Goal: Task Accomplishment & Management: Complete application form

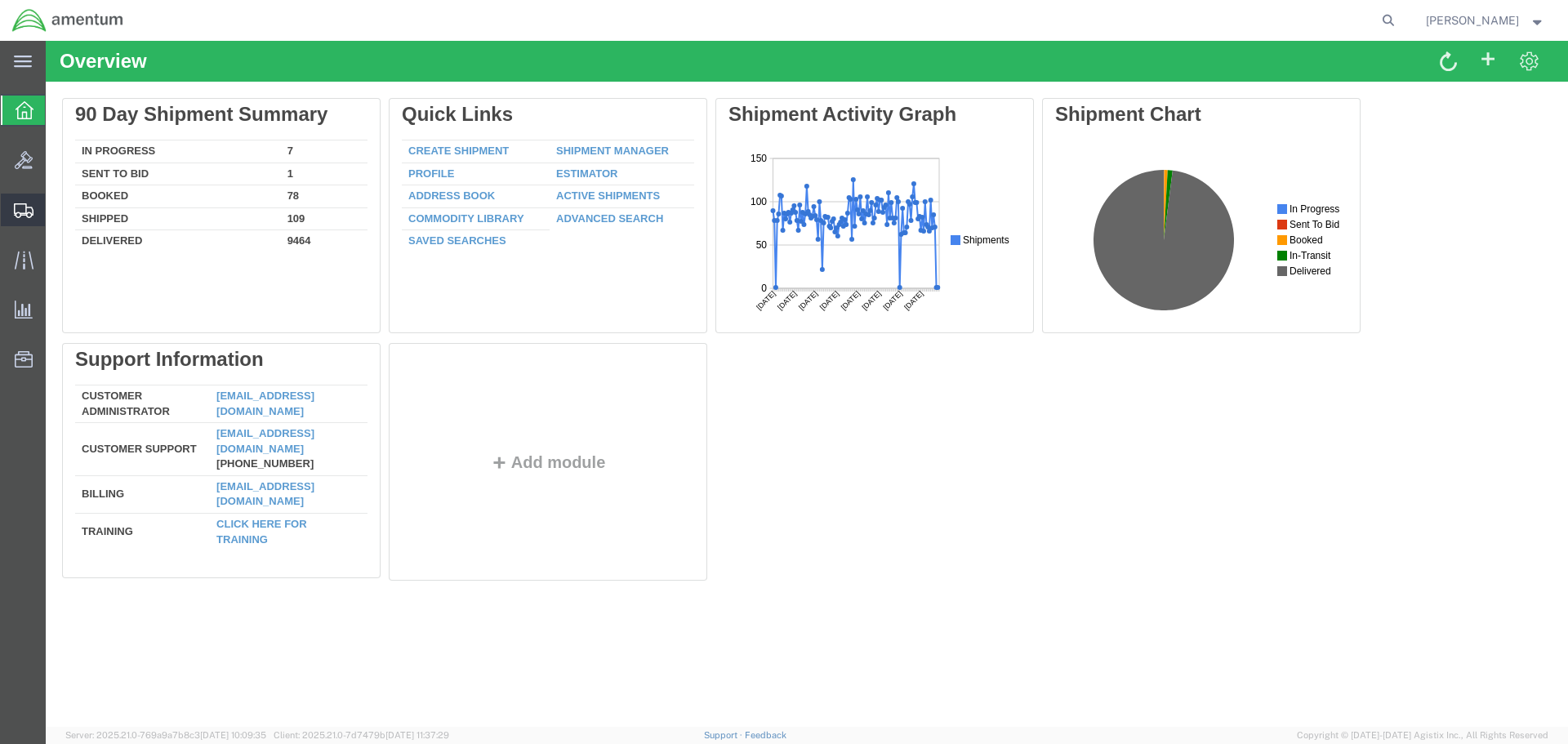
click at [0, 0] on span "Create Shipment" at bounding box center [0, 0] width 0 height 0
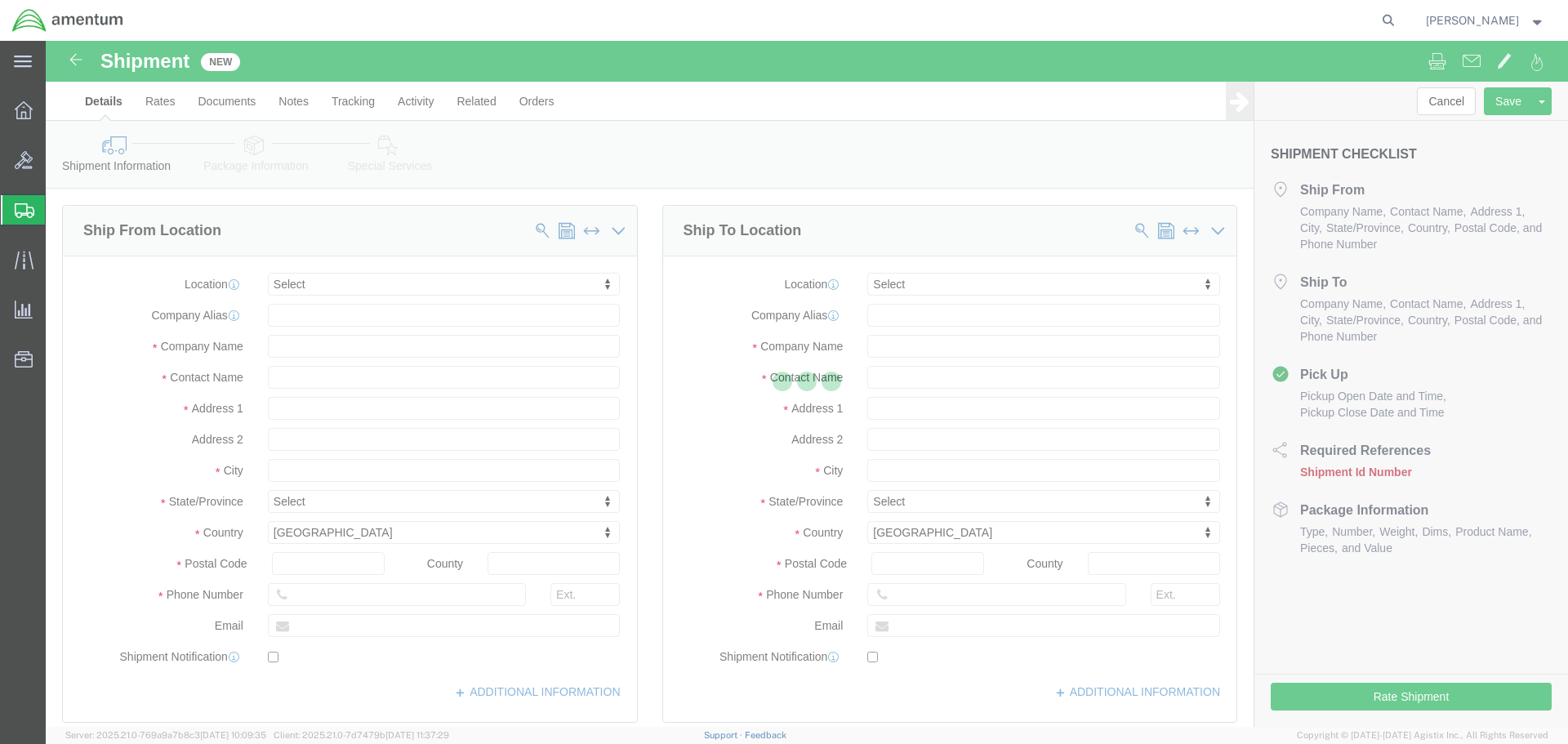
select select
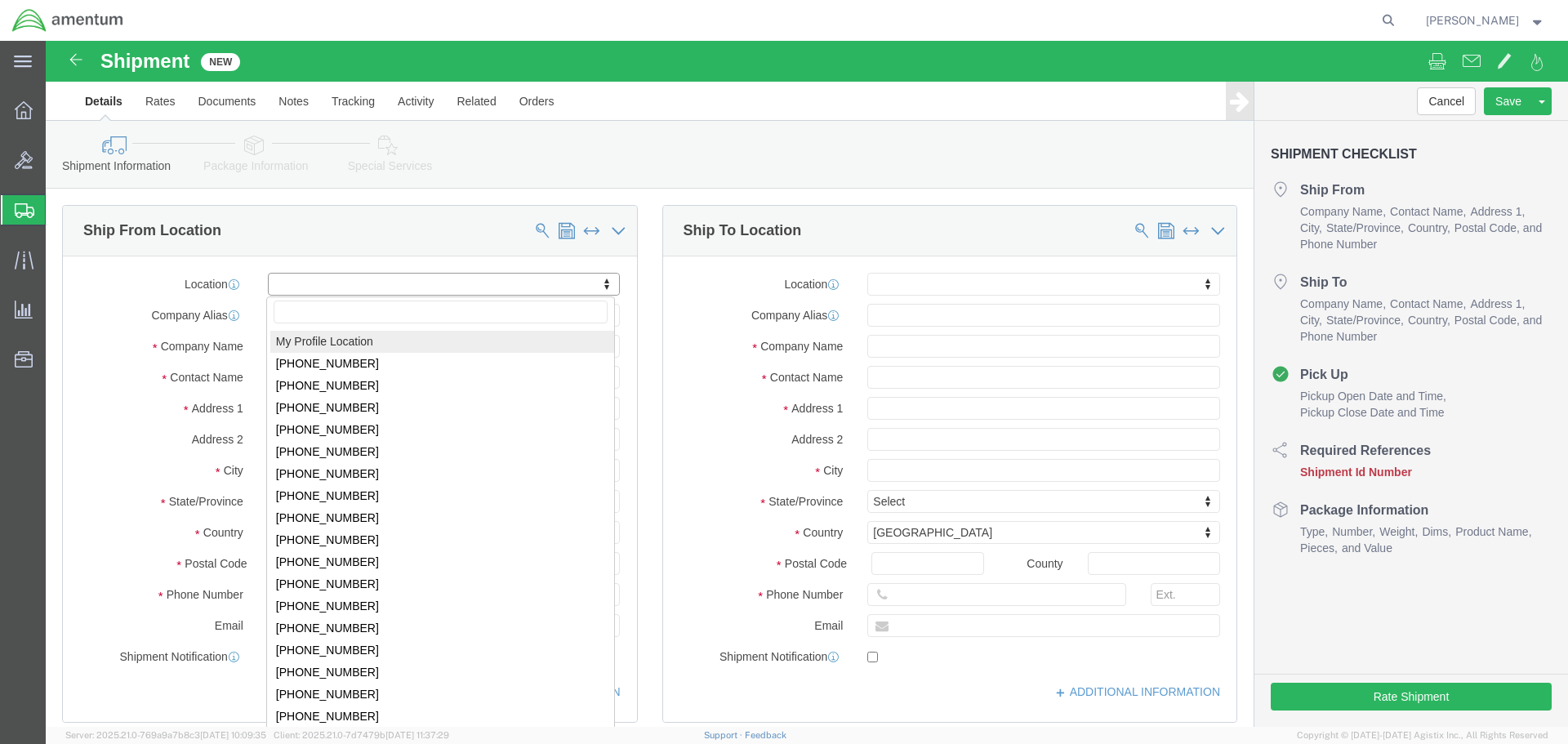
select select "MYPROFILE"
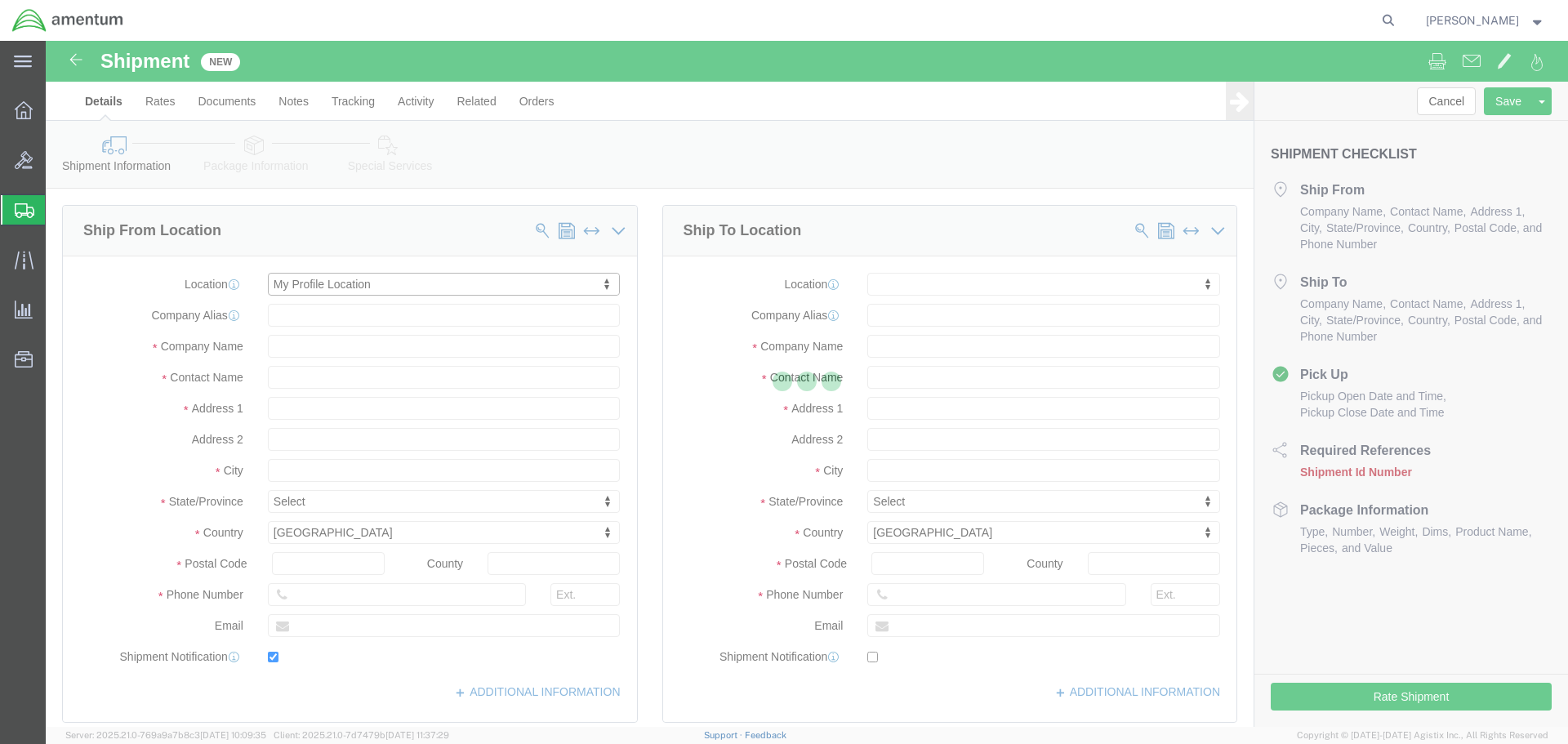
type input "[STREET_ADDRESS]"
type input "92154"
type input "[PHONE_NUMBER]"
type input "[PERSON_NAME][EMAIL_ADDRESS][PERSON_NAME][DOMAIN_NAME]"
checkbox input "true"
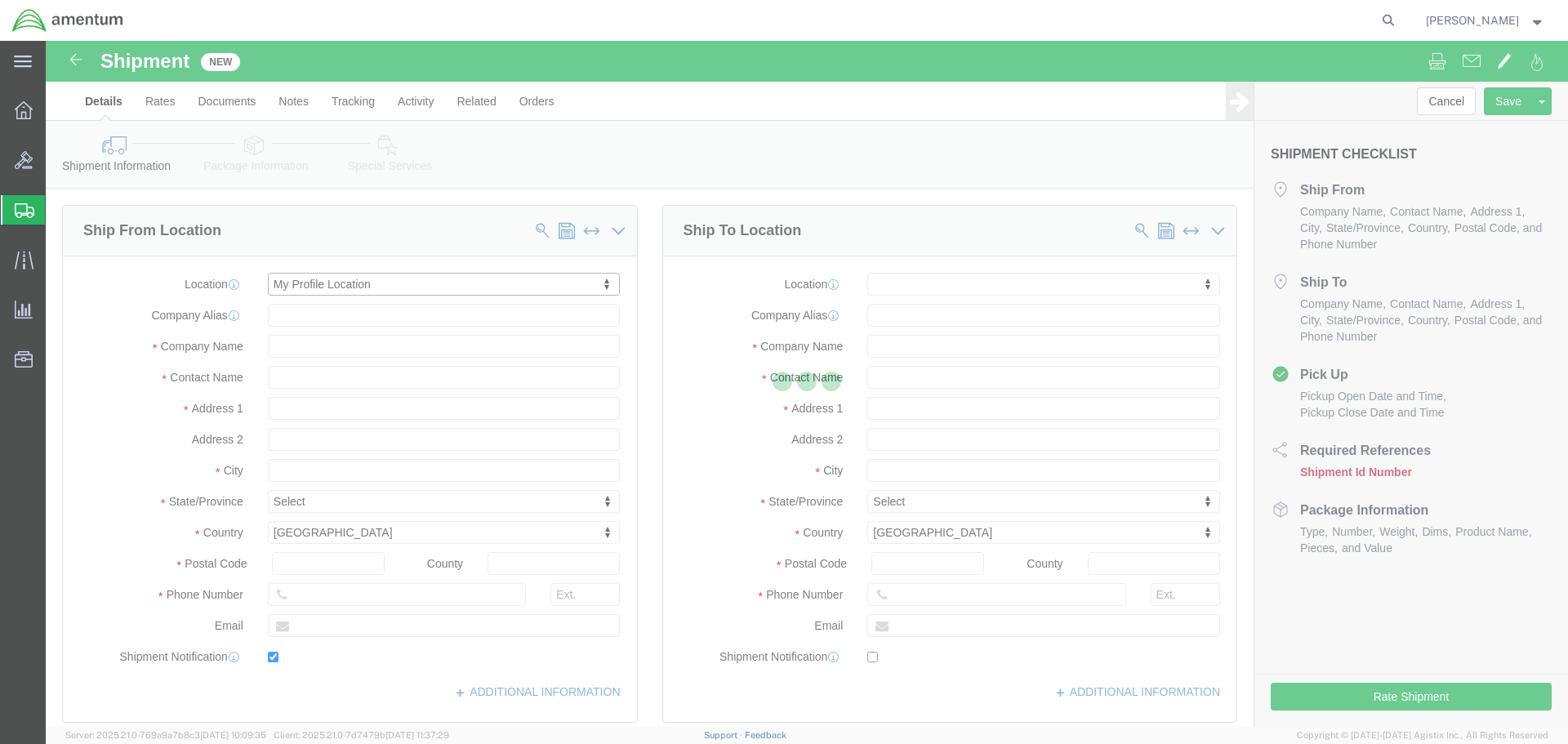
type input "Amentum Services, Inc."
type input "[PERSON_NAME]"
type input "[GEOGRAPHIC_DATA]"
select select "CA"
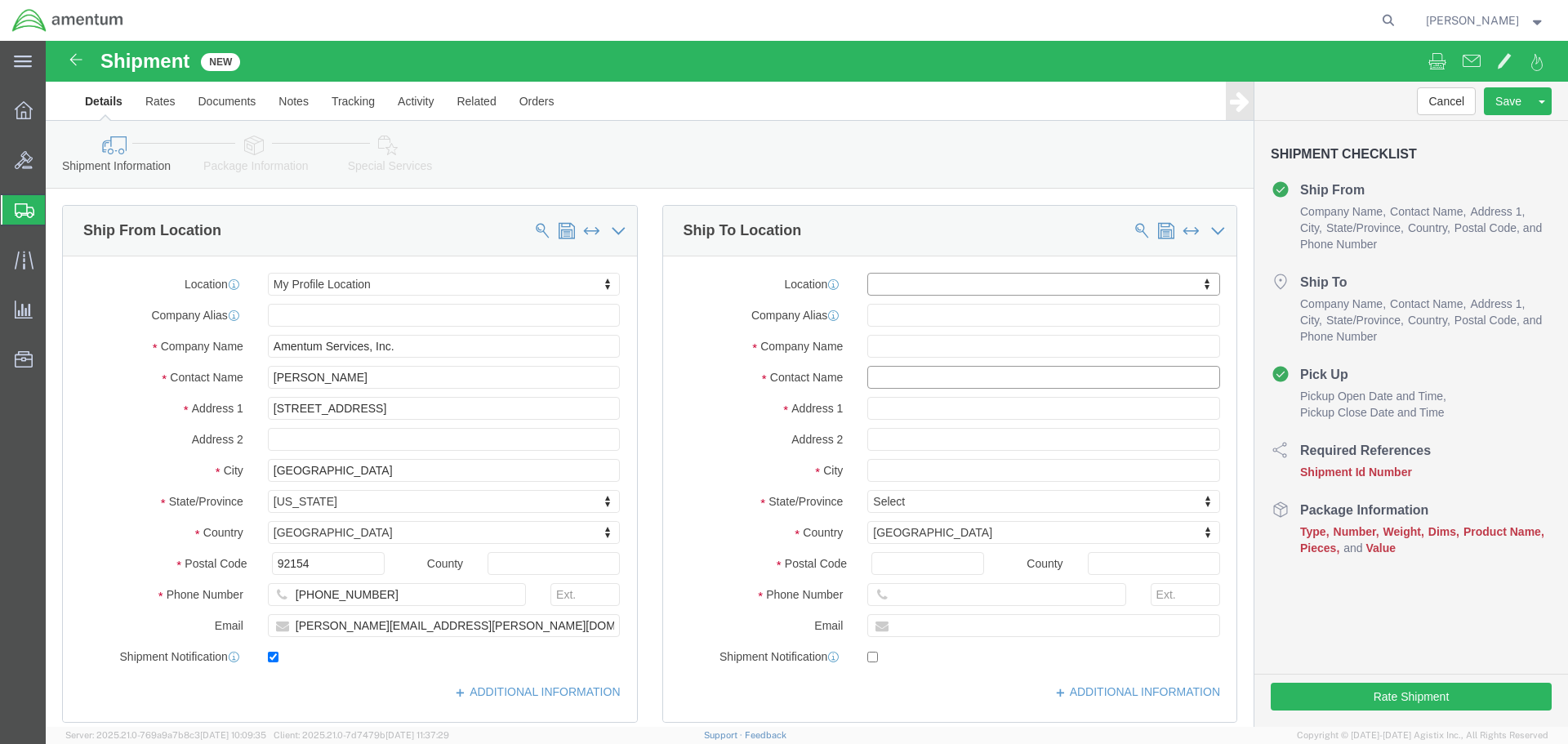
click input "text"
type input "[PERSON_NAME]"
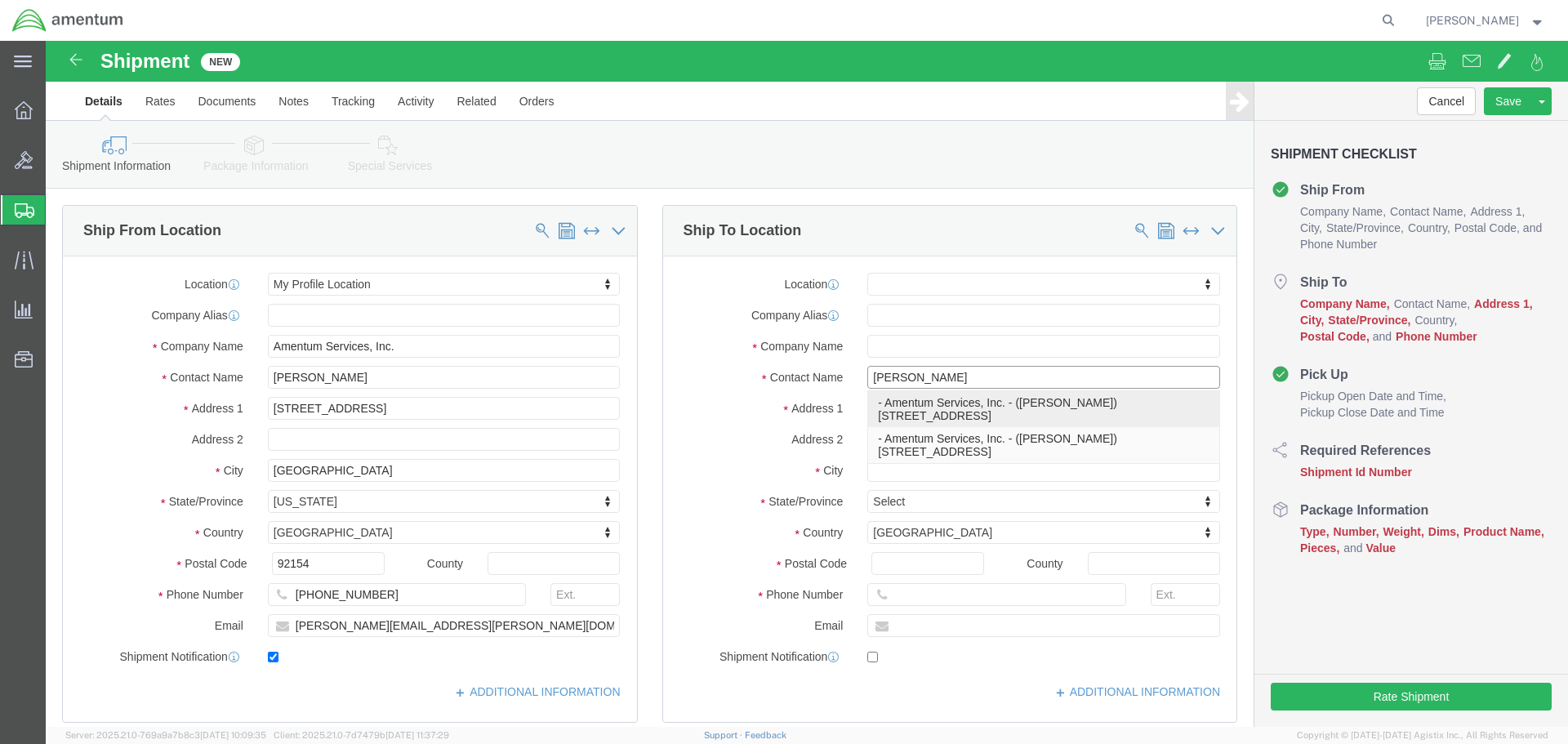
click p "- Amentum Services, Inc. - ([PERSON_NAME]) [STREET_ADDRESS]"
select select
type input "4640 Subchaser Ct"
type input "Bldg 200"
type input "32244"
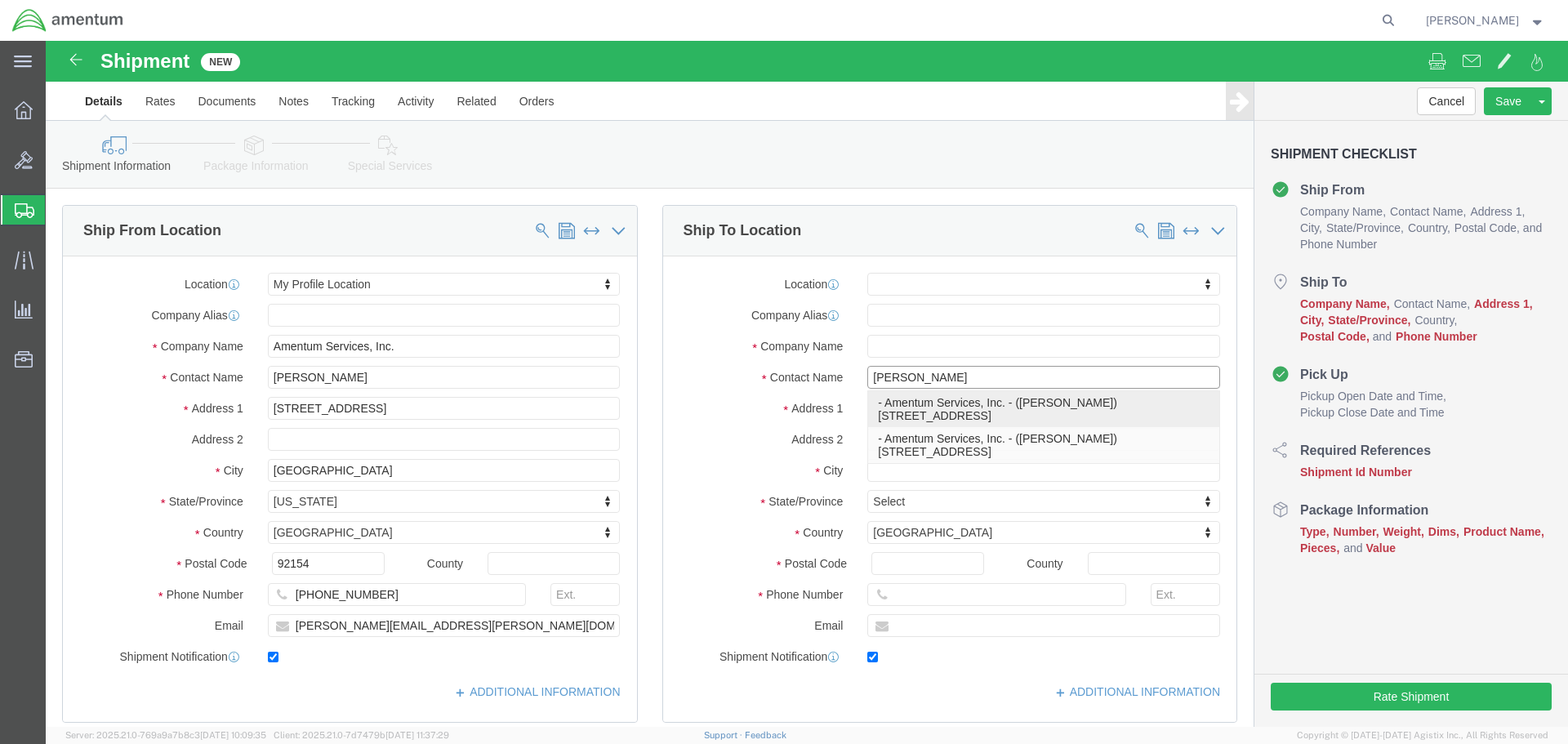
type input "[PHONE_NUMBER]"
type input "314"
type input "[PERSON_NAME][EMAIL_ADDRESS][PERSON_NAME][DOMAIN_NAME]"
checkbox input "true"
type input "Amentum Services, Inc."
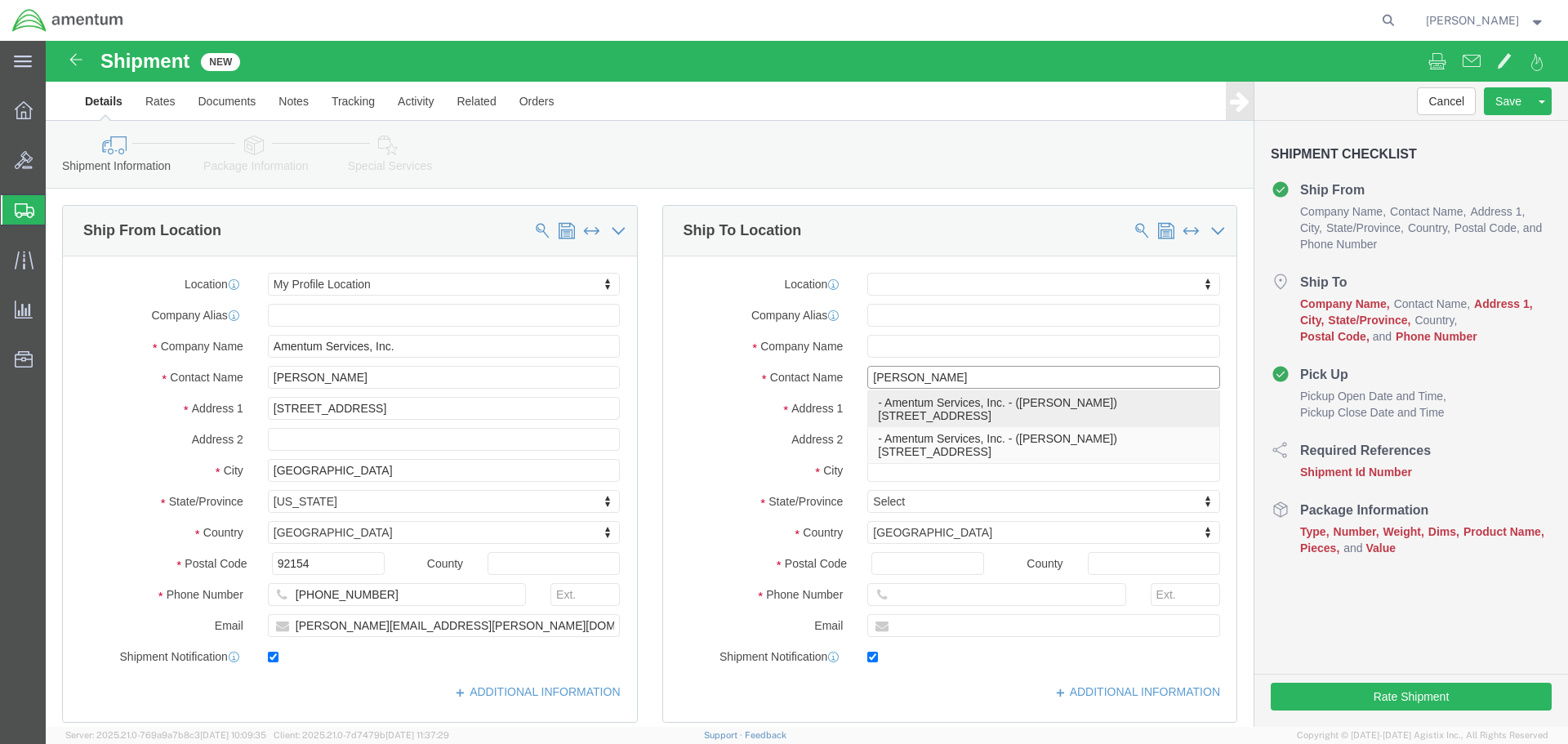
type input "[PERSON_NAME]"
type input "[GEOGRAPHIC_DATA]"
select select "FL"
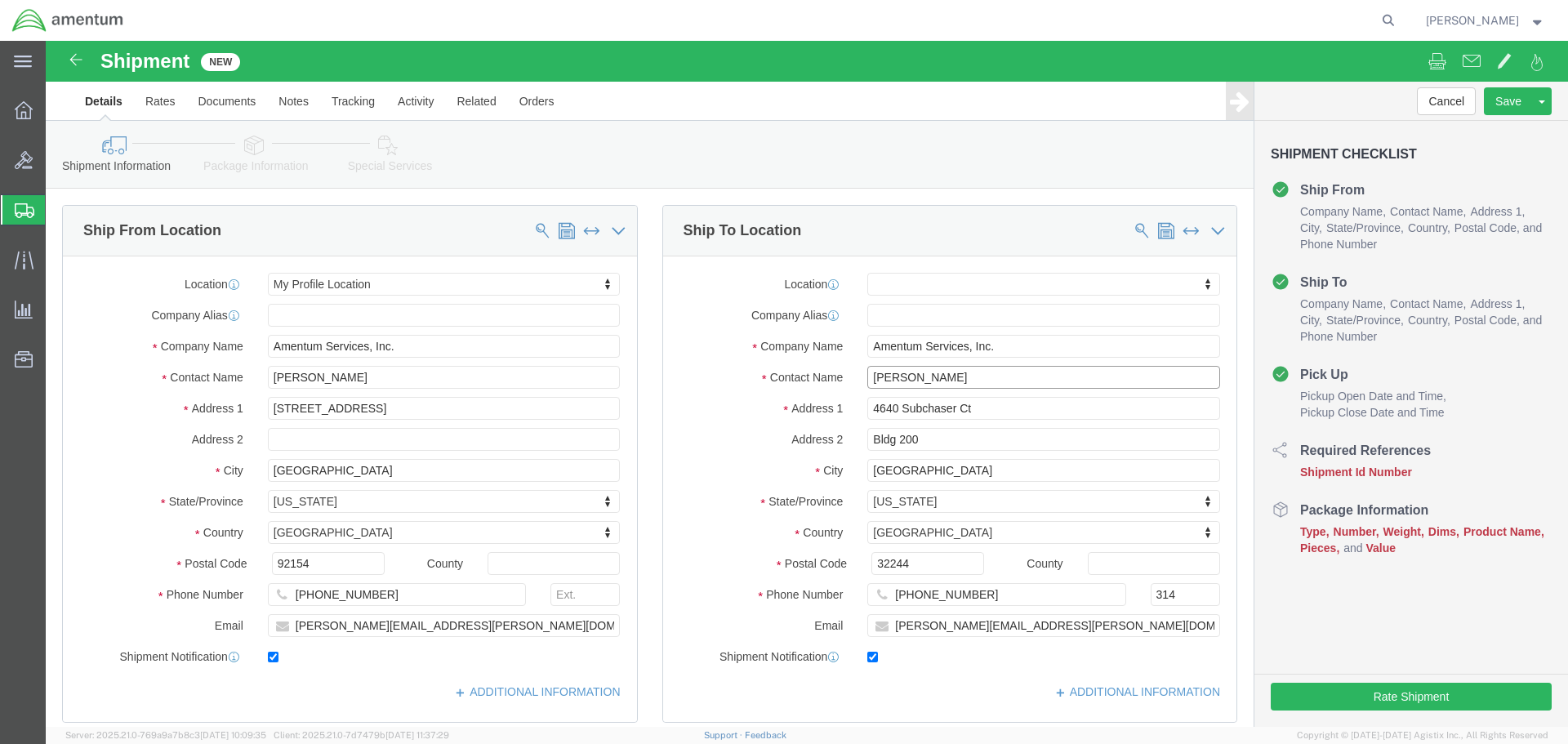
type input "[PERSON_NAME]"
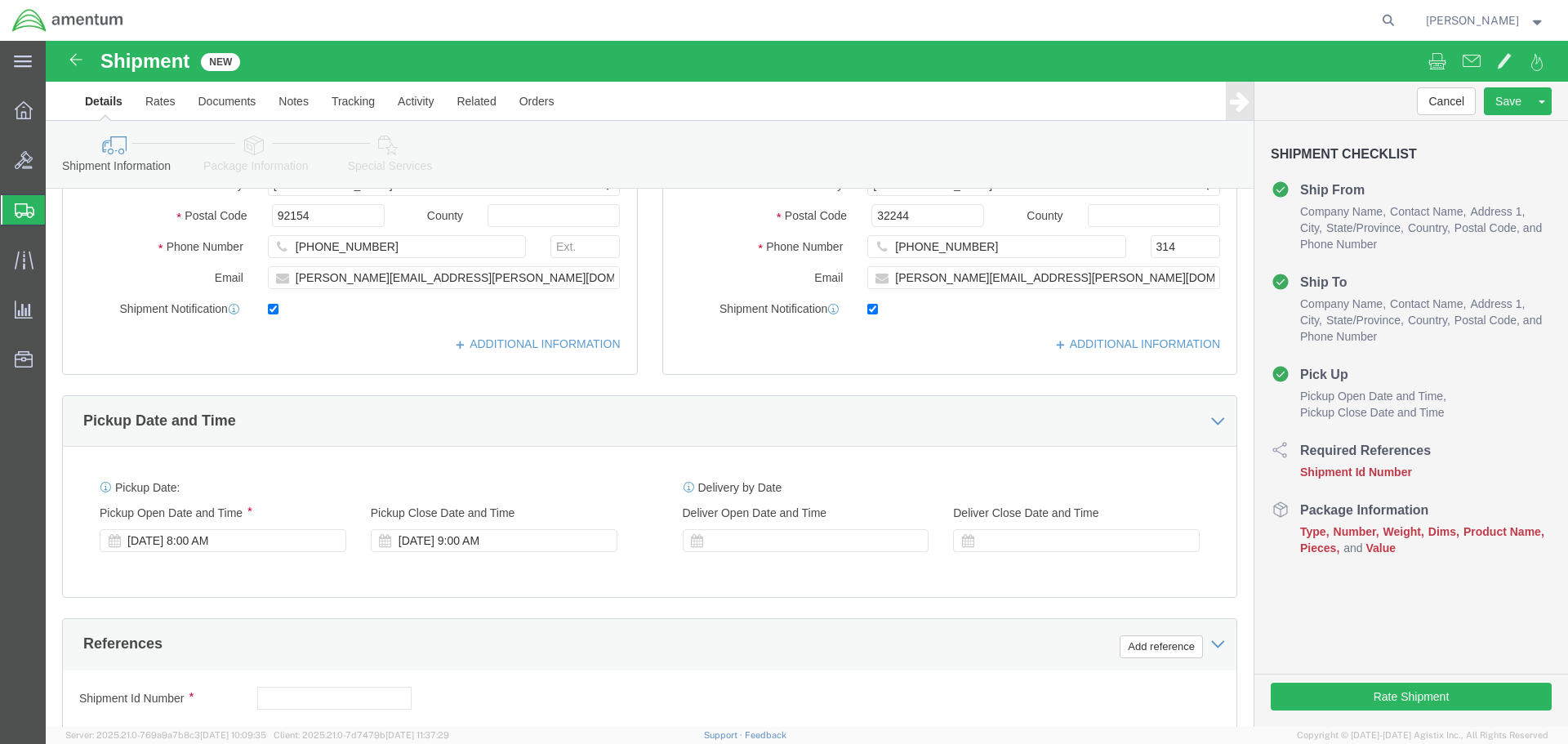
scroll to position [489, 0]
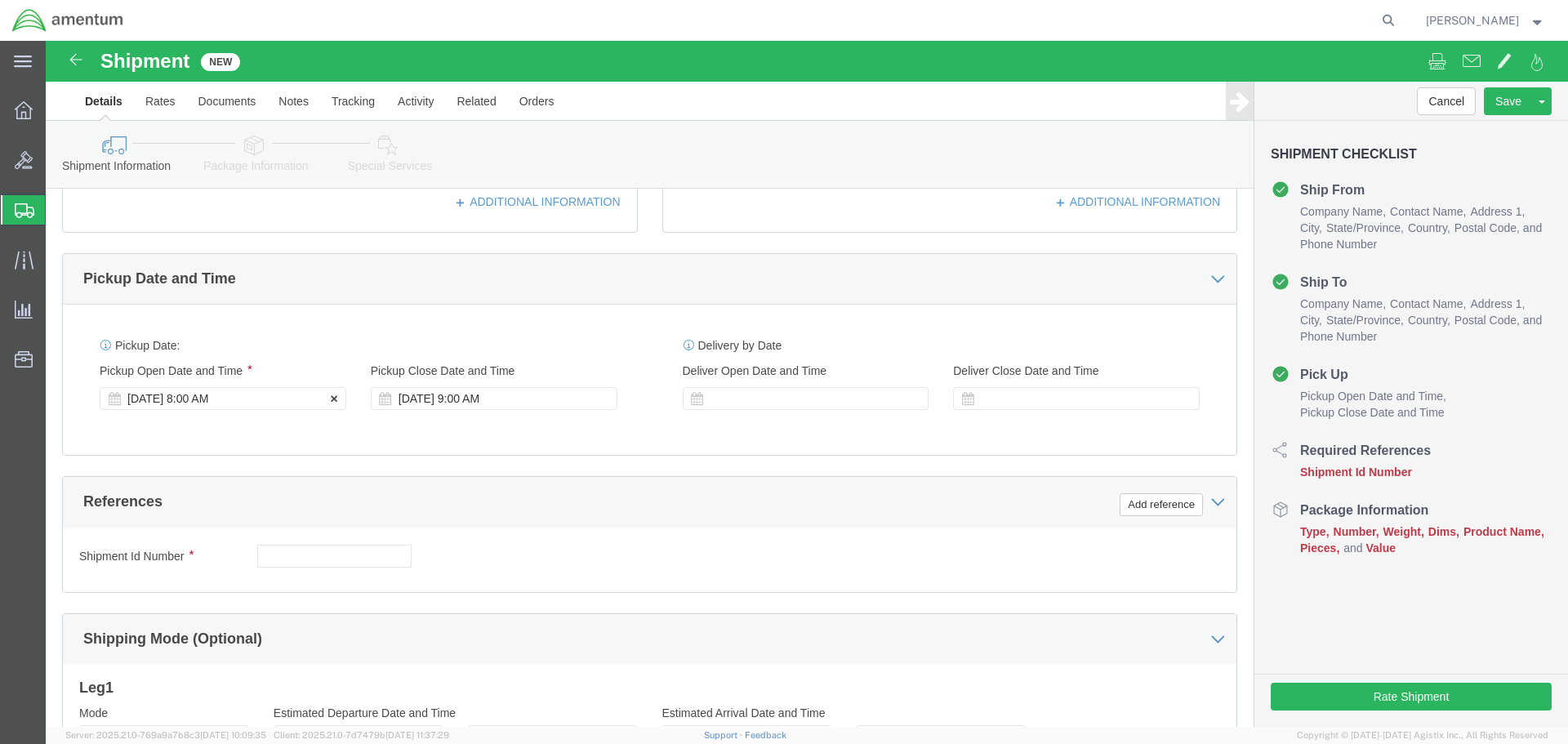
click div "[DATE] 8:00 AM"
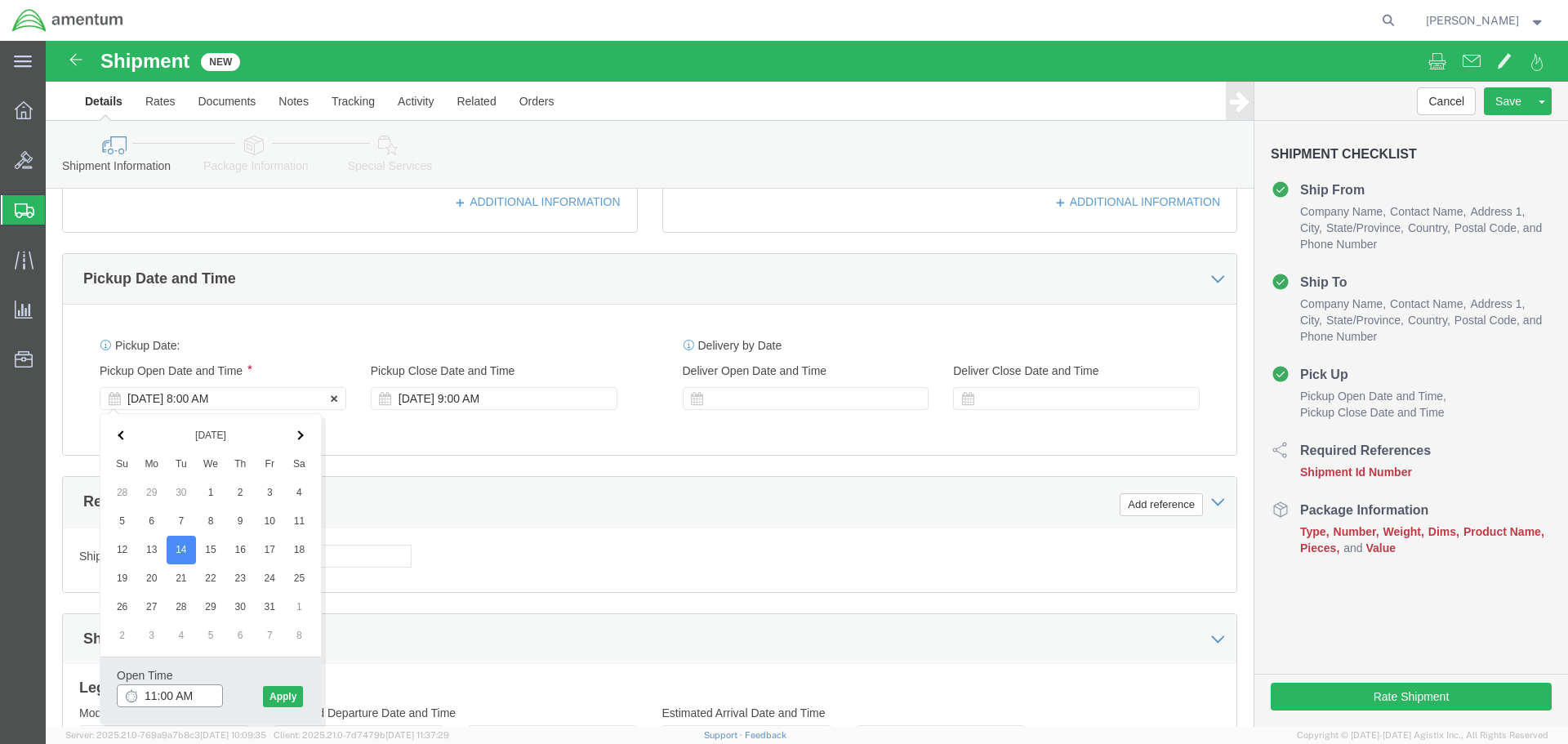
type input "12:00 PM"
click button "Apply"
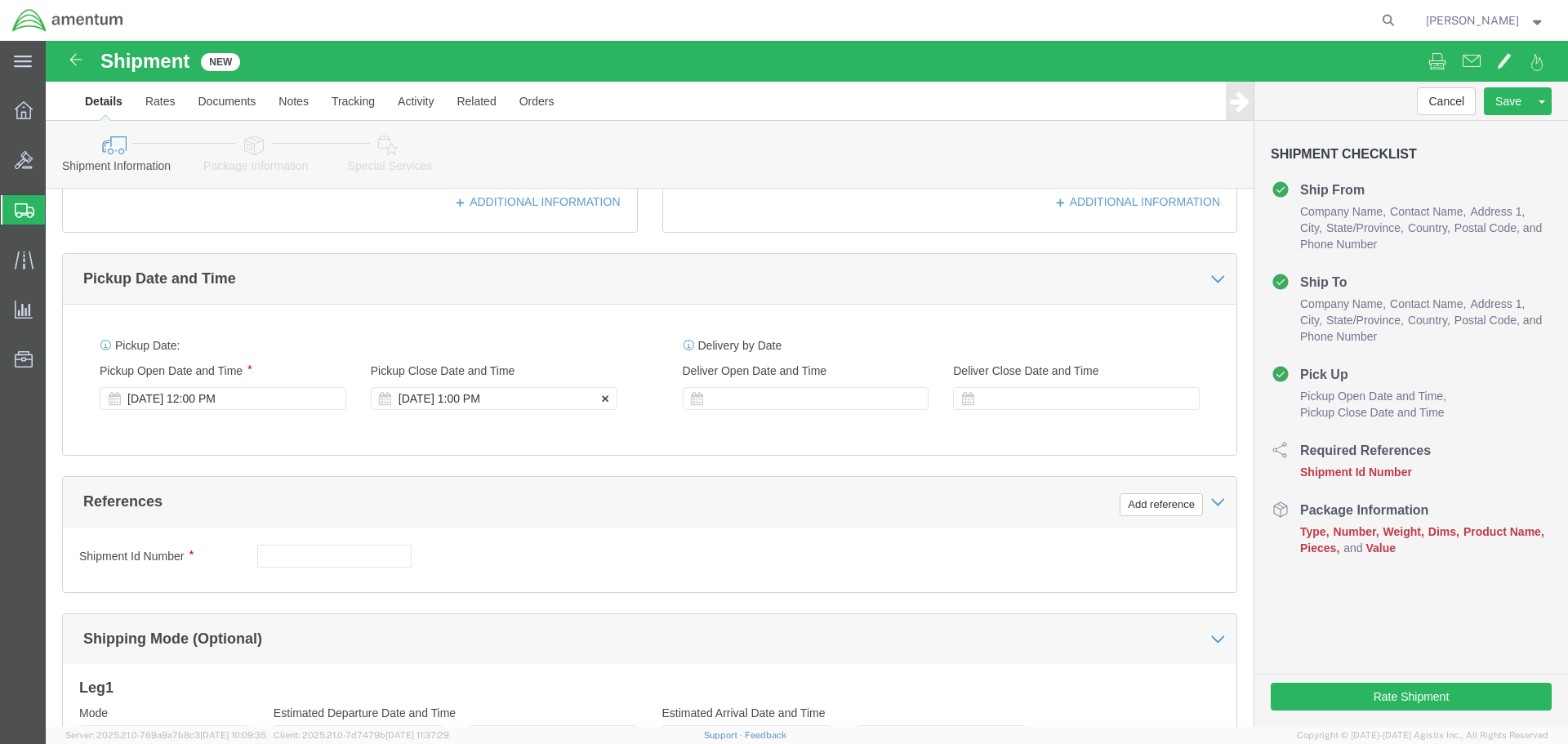
click div "[DATE] 1:00 PM"
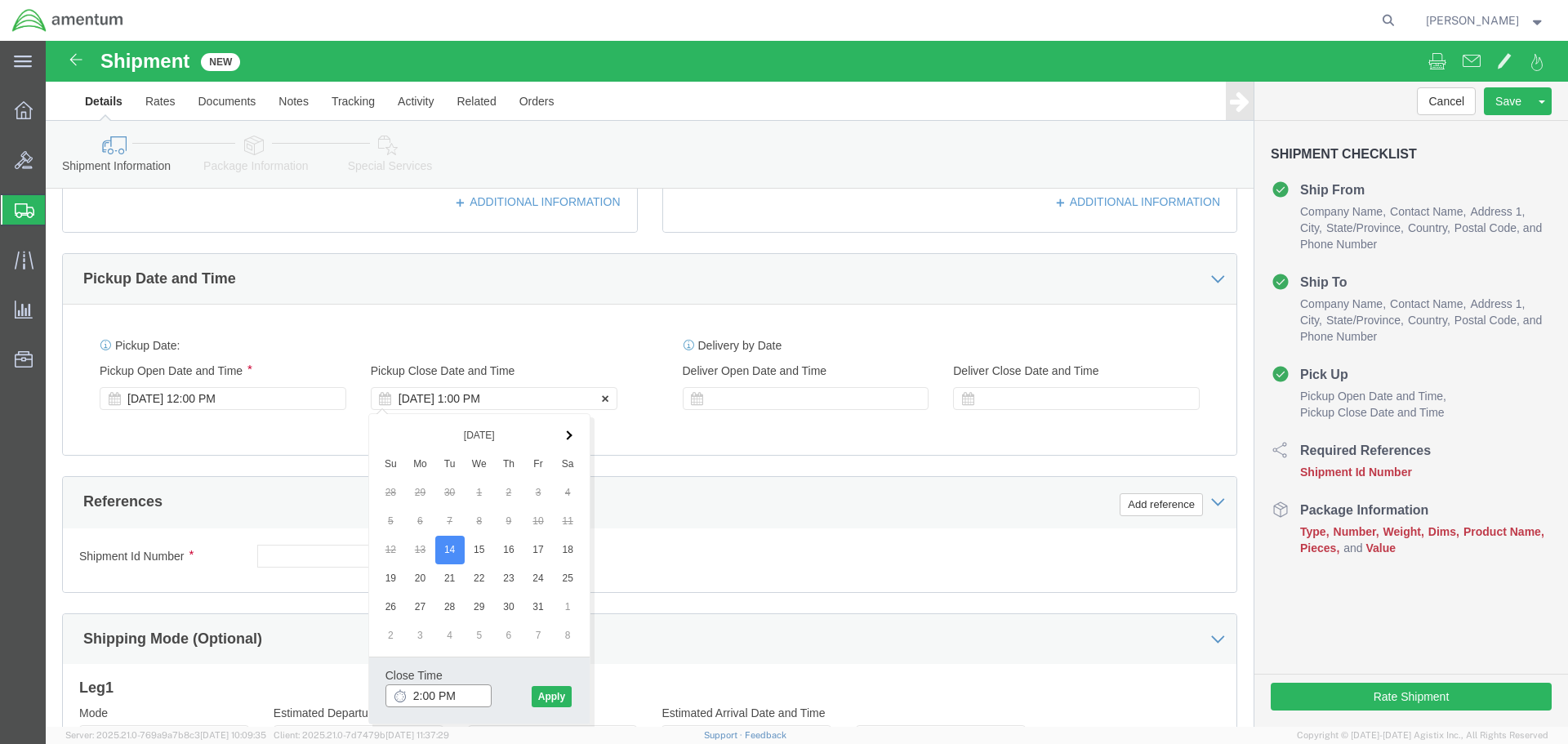
type input "3:00 PM"
click button "Apply"
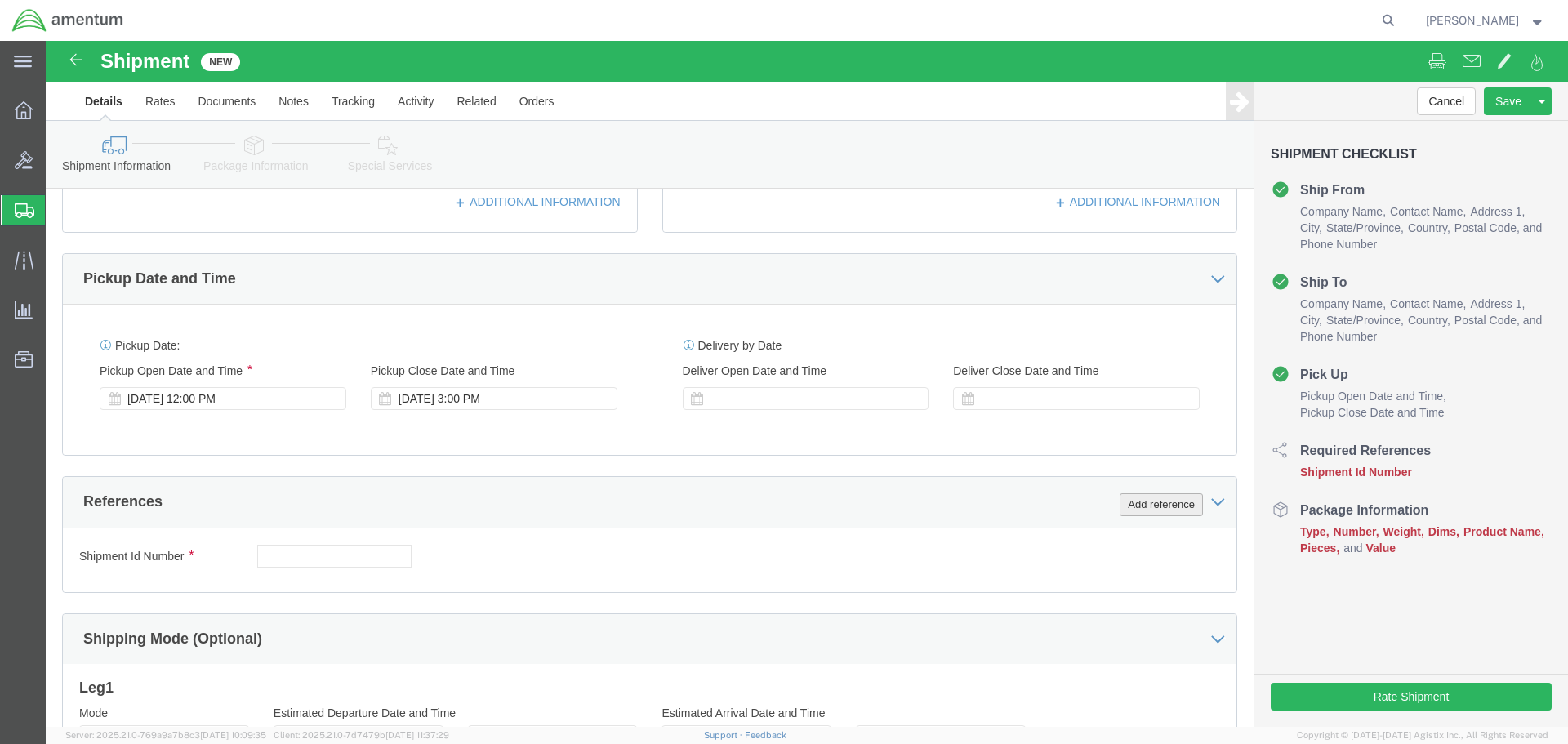
click button "Add reference"
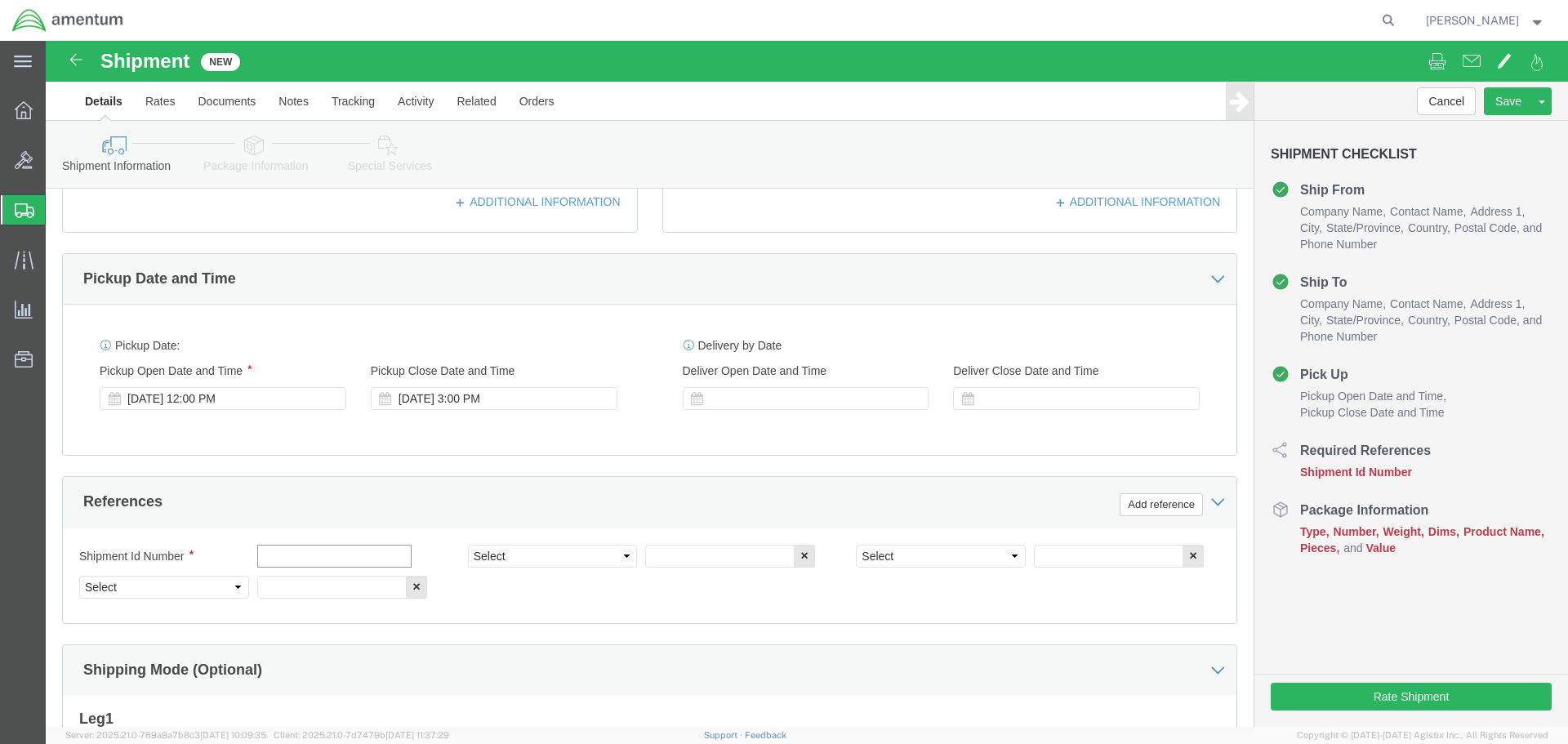
click input "text"
type input "551-011867 / 551-011865"
select select "PROJNUM"
type input "6118.04.03.2219.000.SDC.0000"
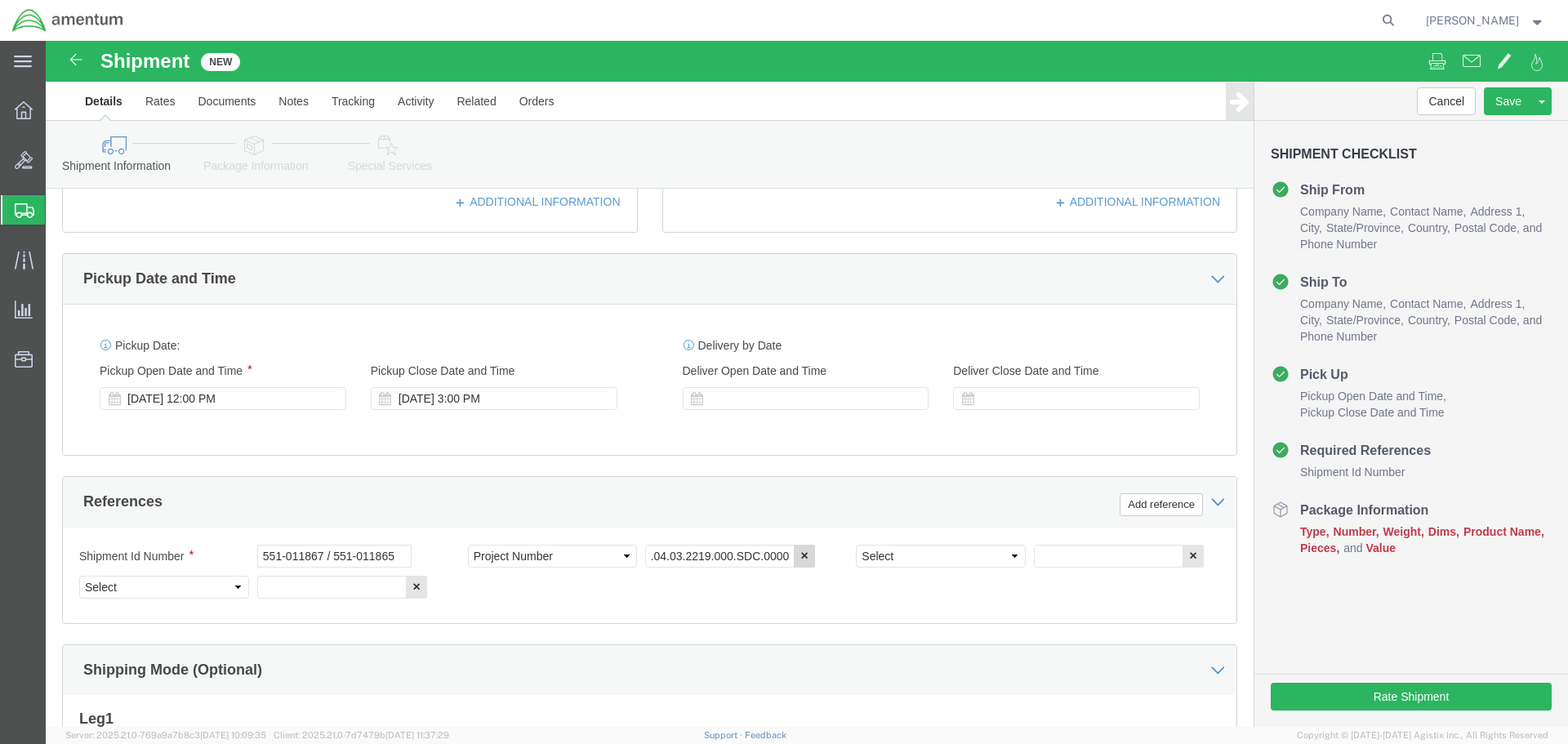
scroll to position [0, 0]
select select "DEPT"
type input "CBP"
select select "CUSTREF"
click input "text"
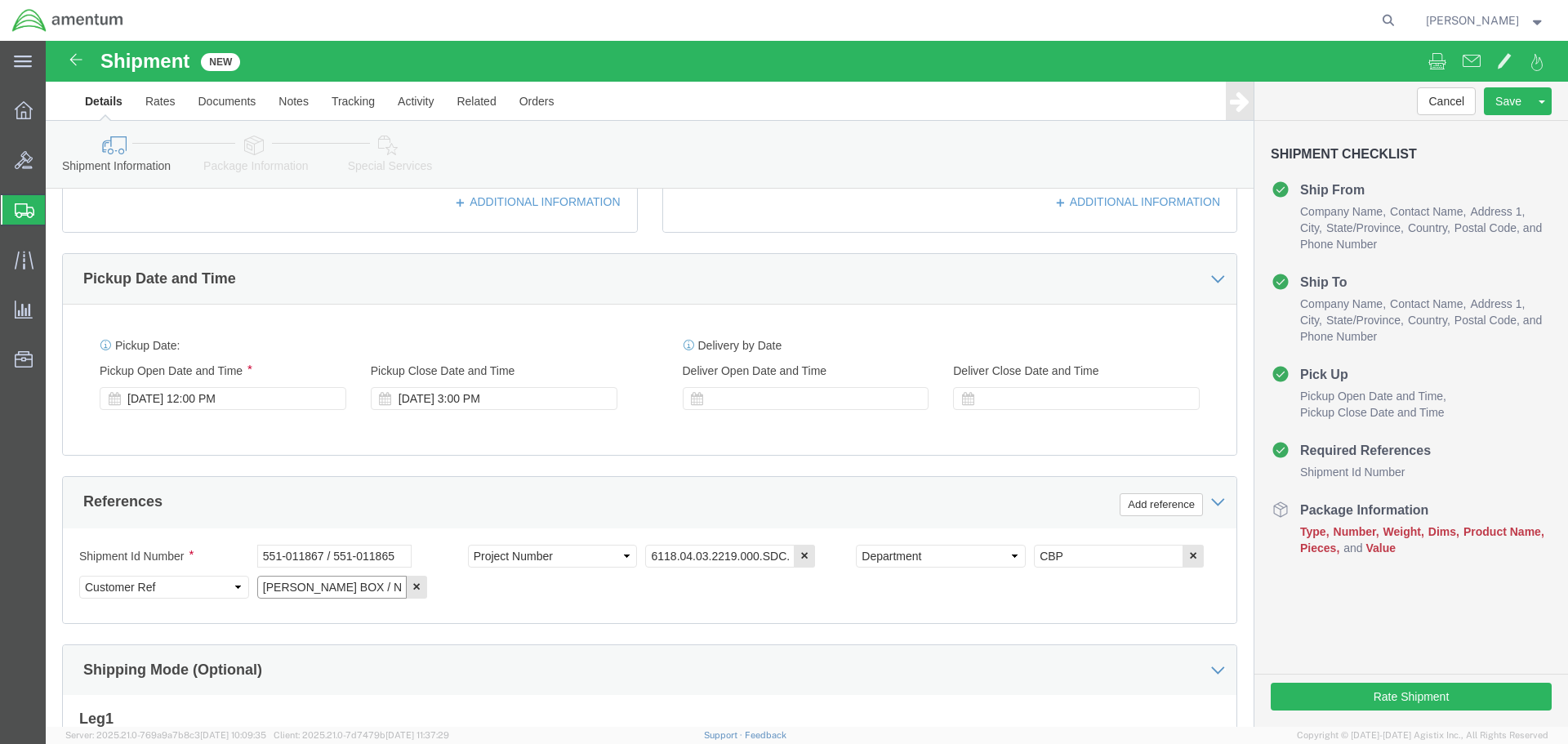
scroll to position [747, 0]
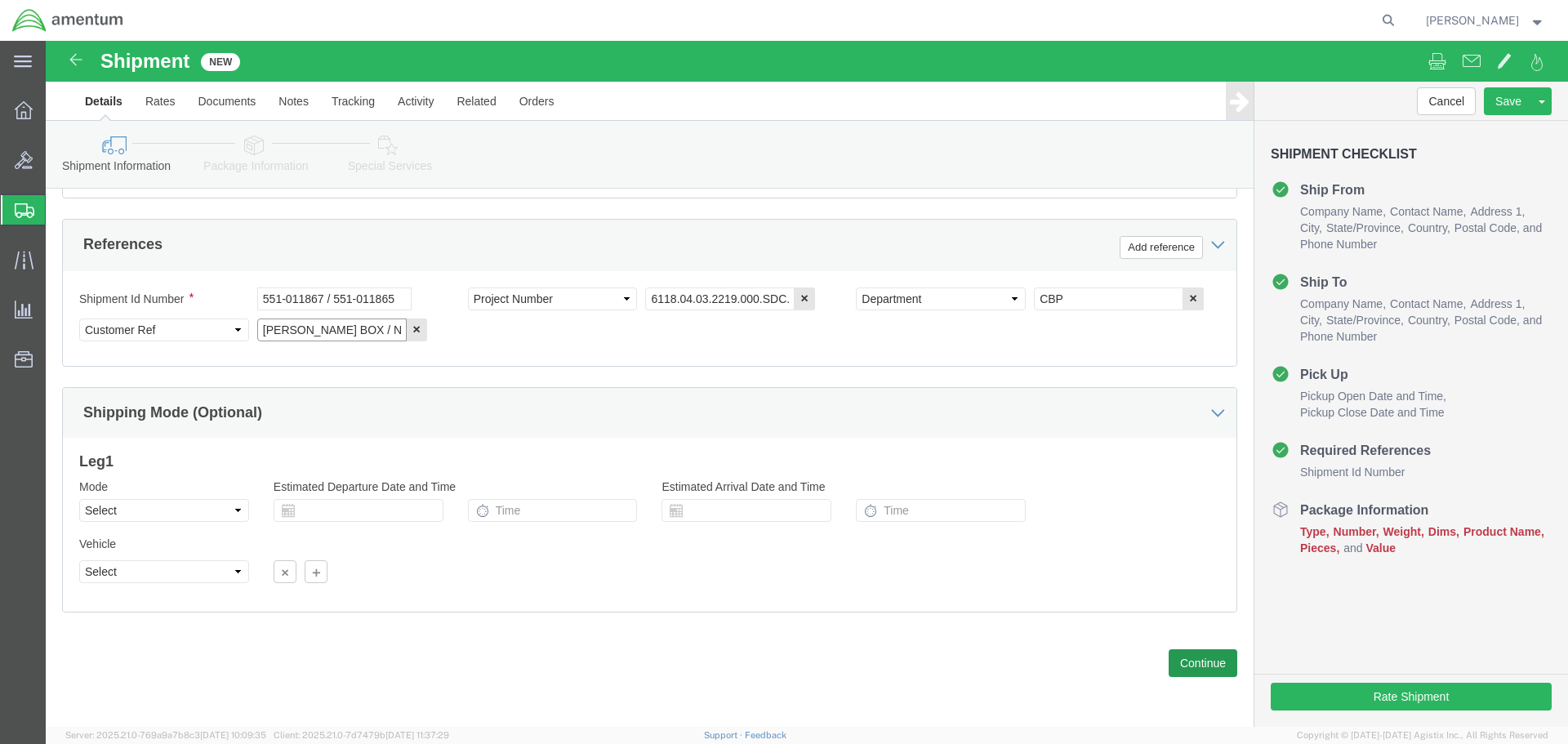
type input "[PERSON_NAME] BOX / NVG"
click button "Continue"
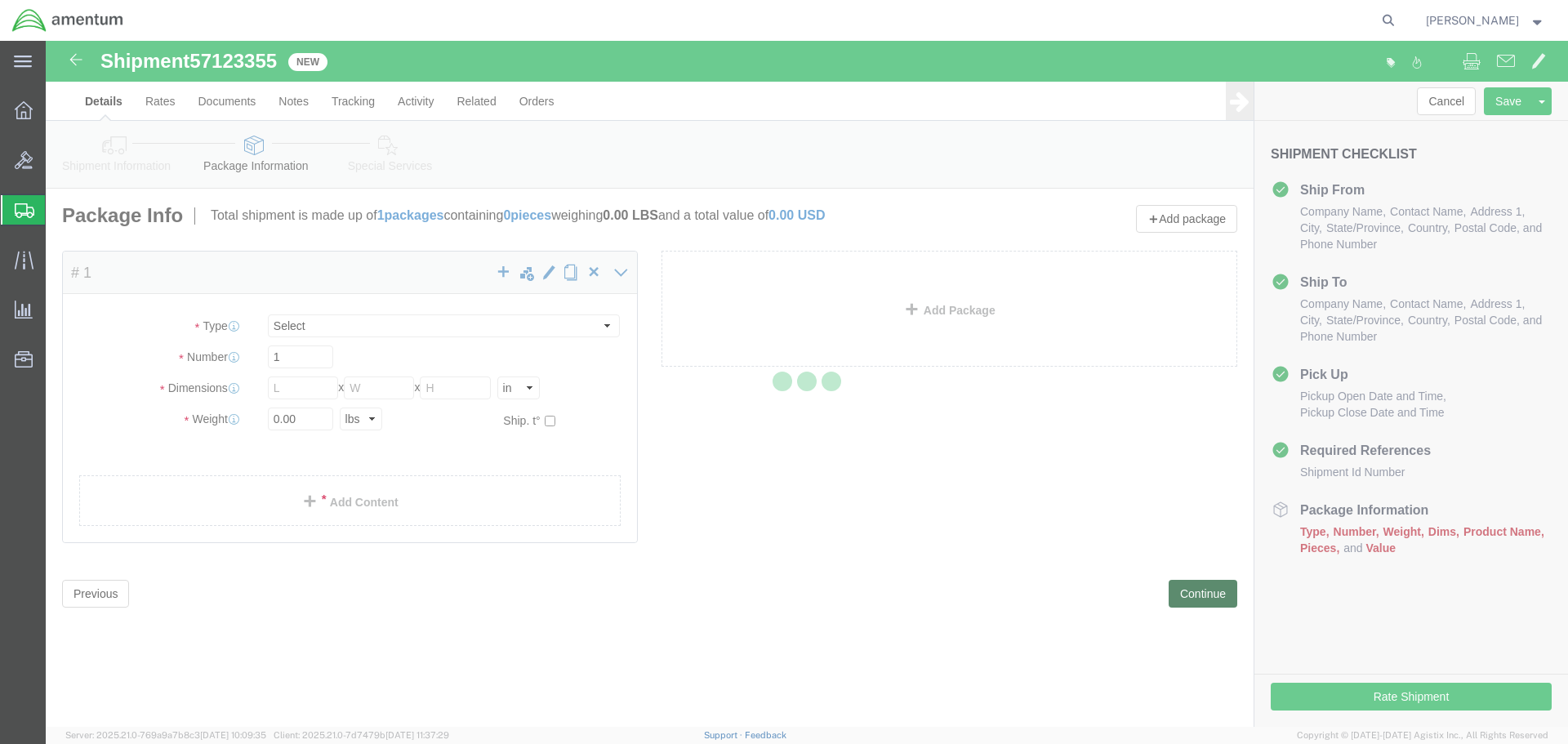
select select "CBOX"
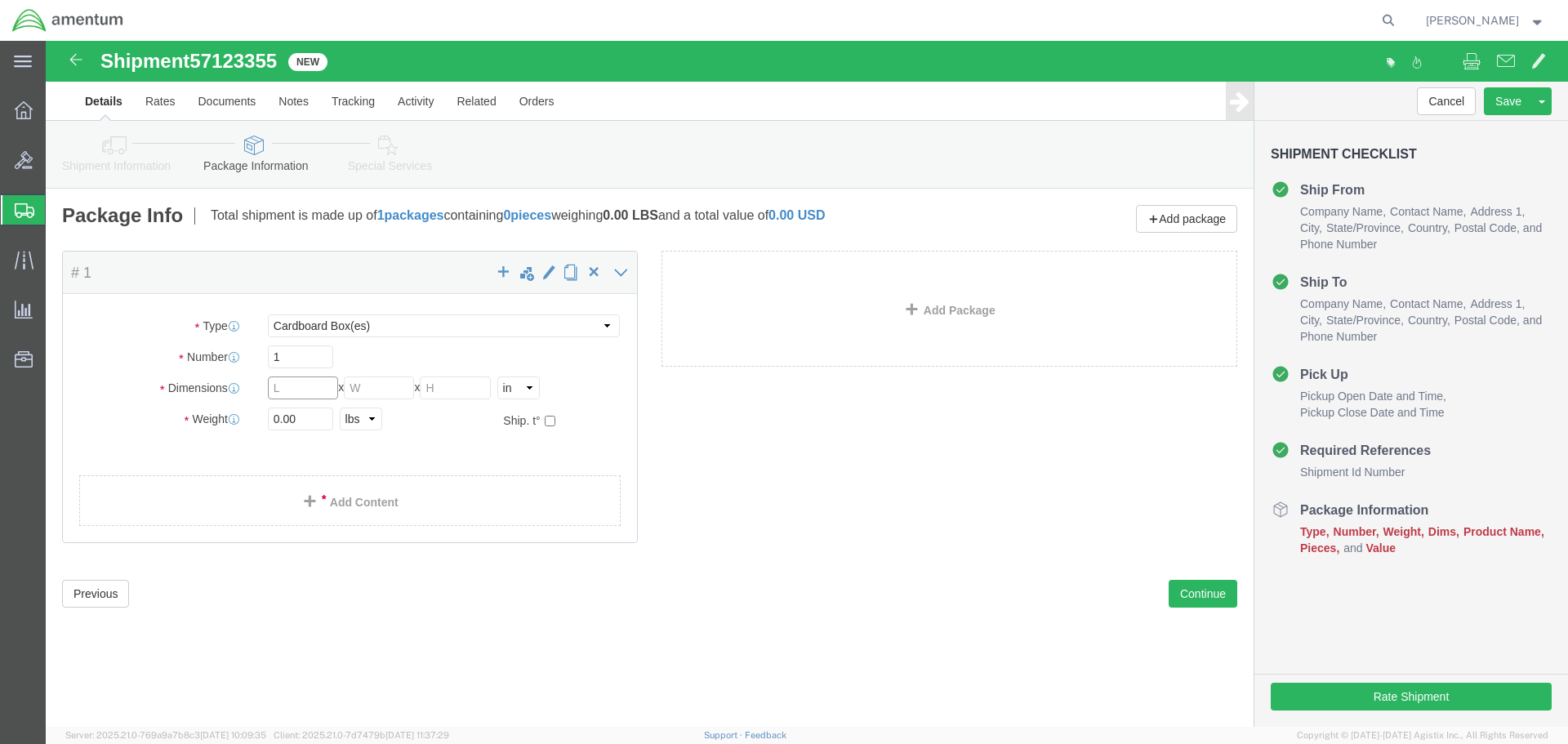
click input "text"
type input "22"
type input "18"
type input "14"
type input "32"
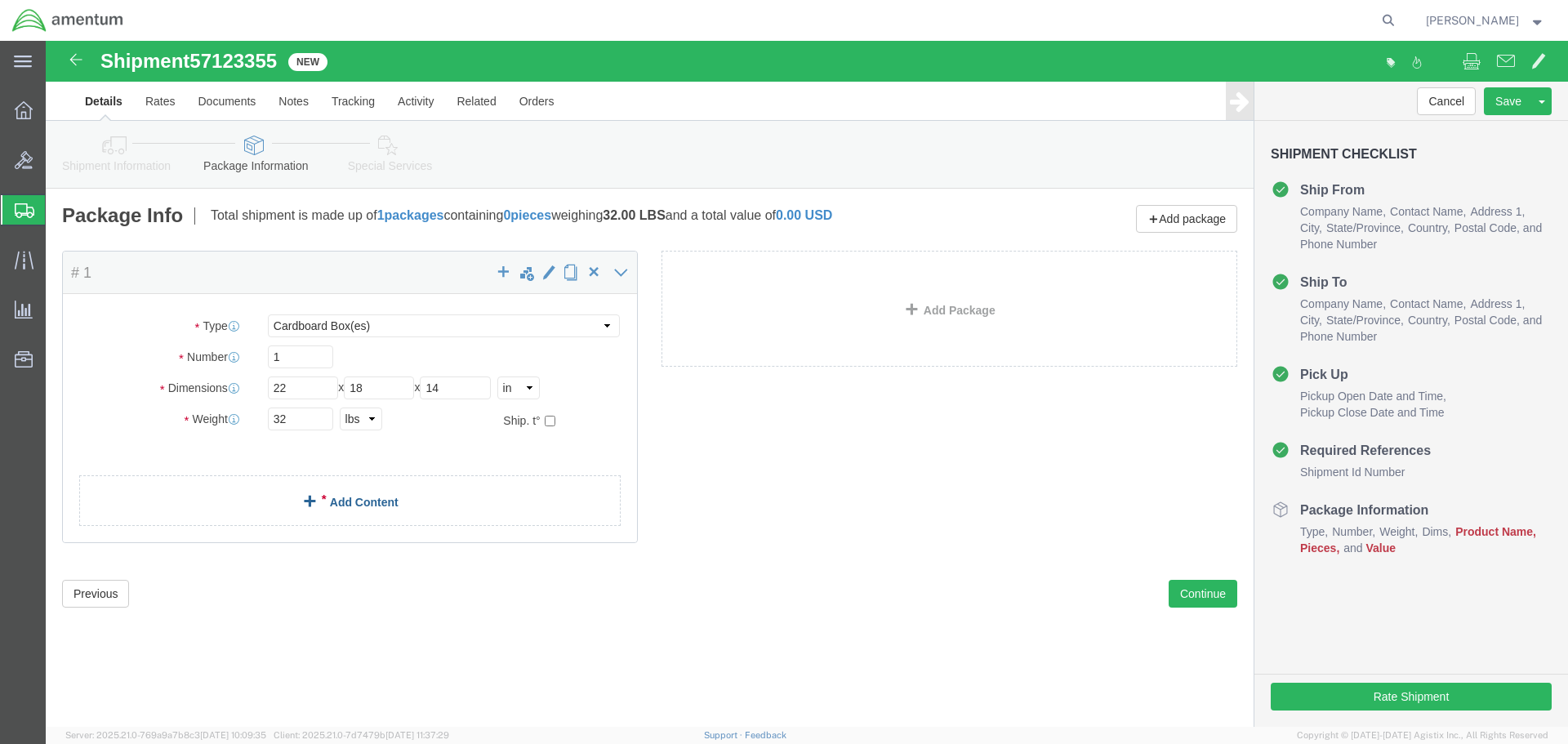
click link "Add Content"
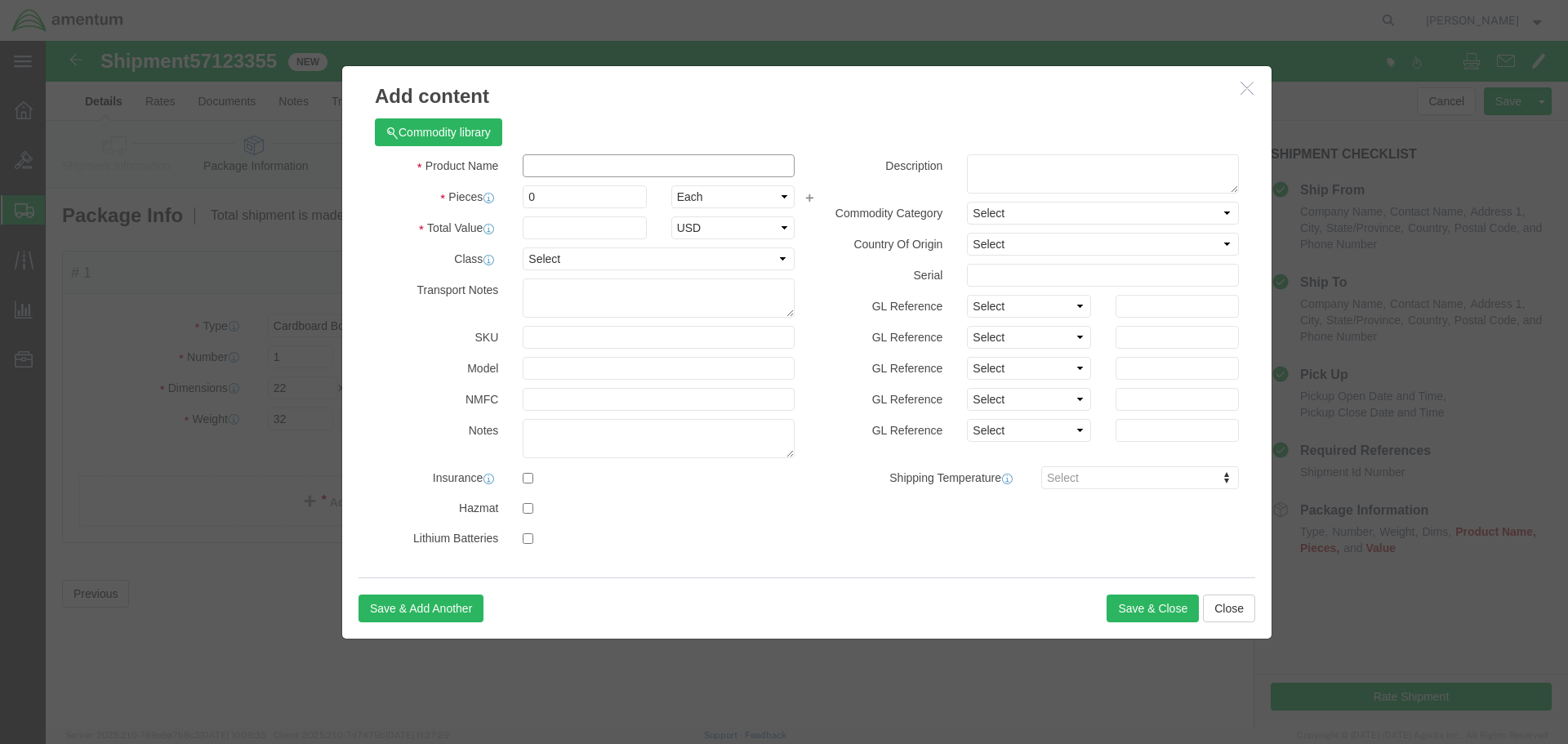
click input "text"
type input "Night Vision Goggles"
select select "USD"
type input "245084-051T"
type input "Night Vision Goggles"
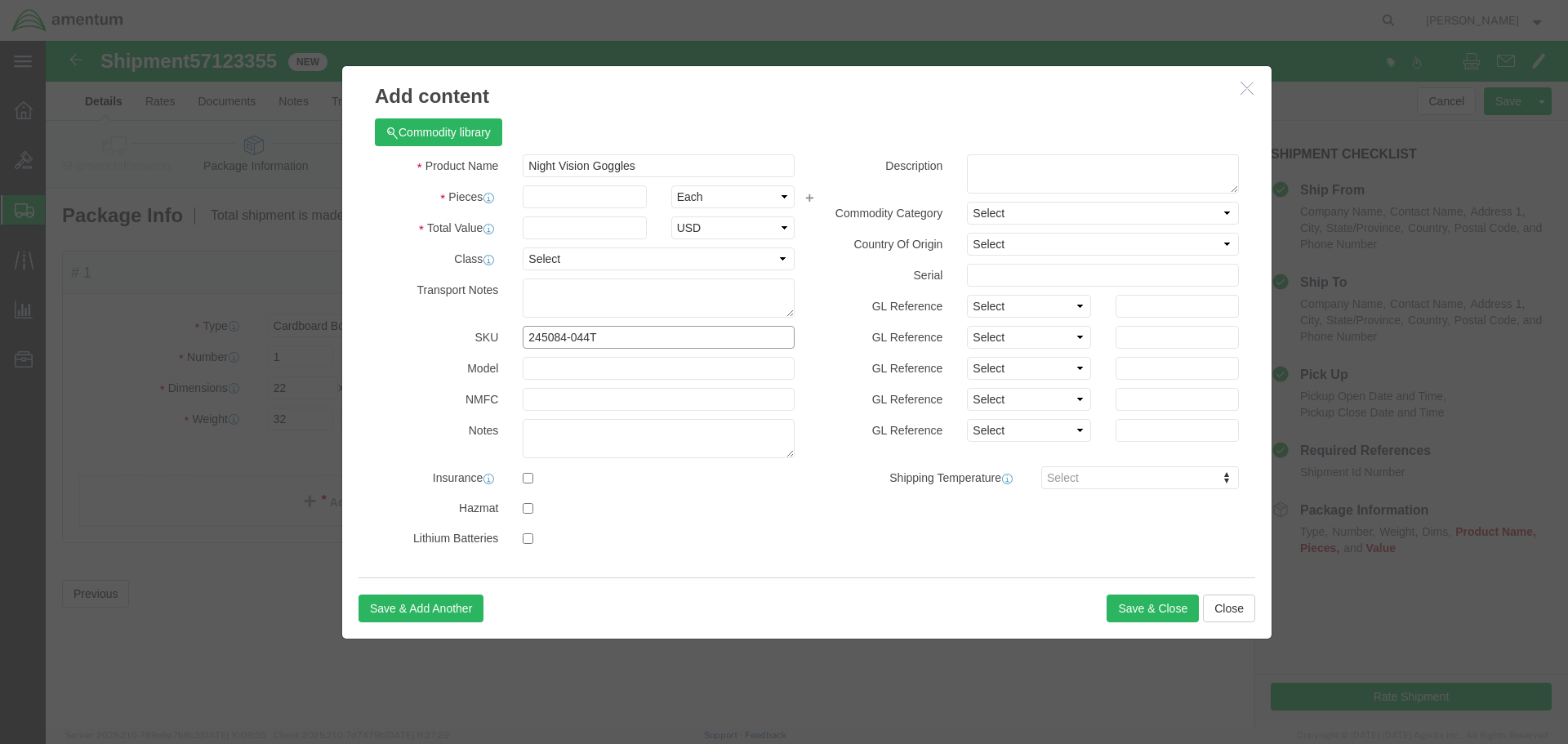
type input "245084-044T"
type input "1"
type input "2400"
type input "681305"
click button "Save & Add Another"
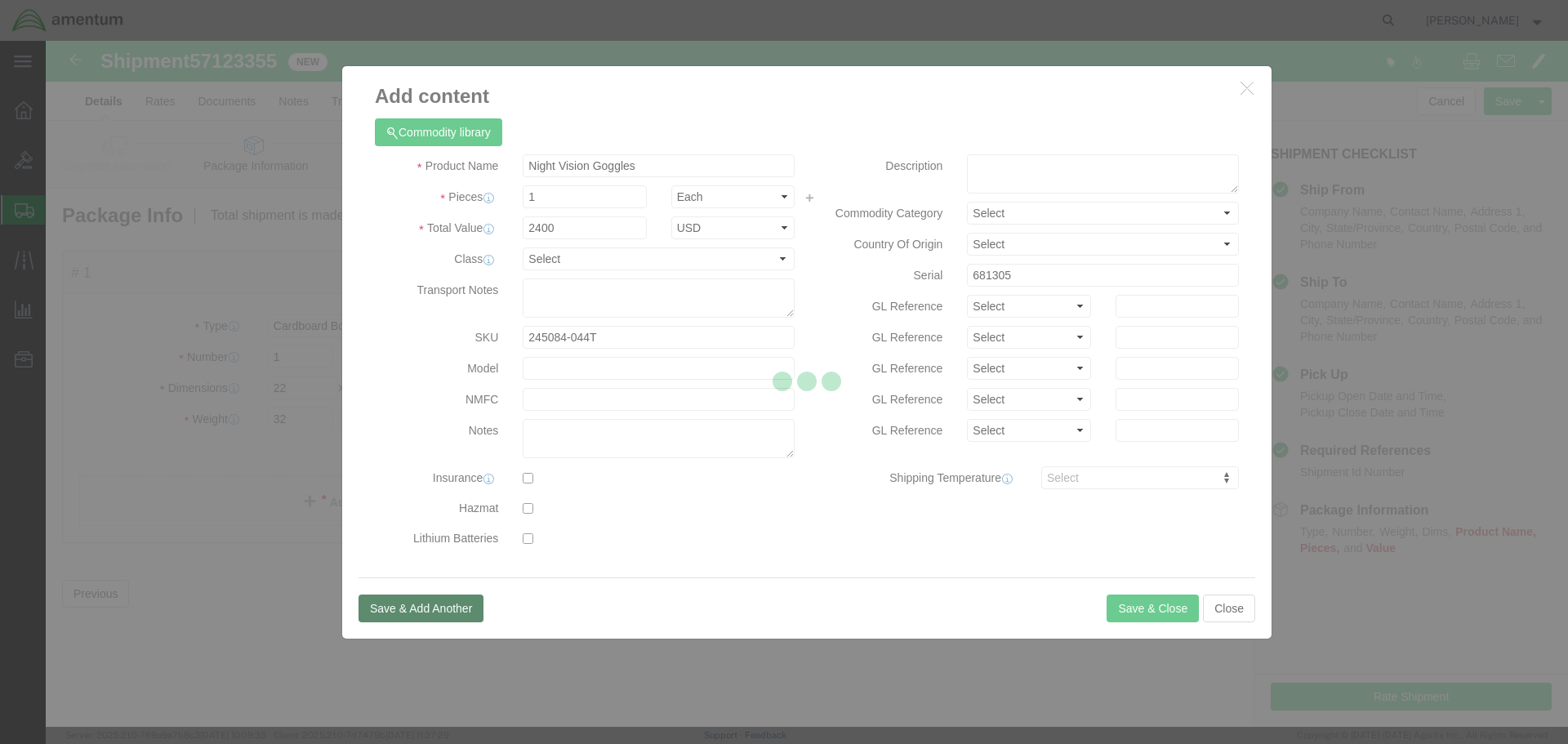
select select "EA"
select select "USD"
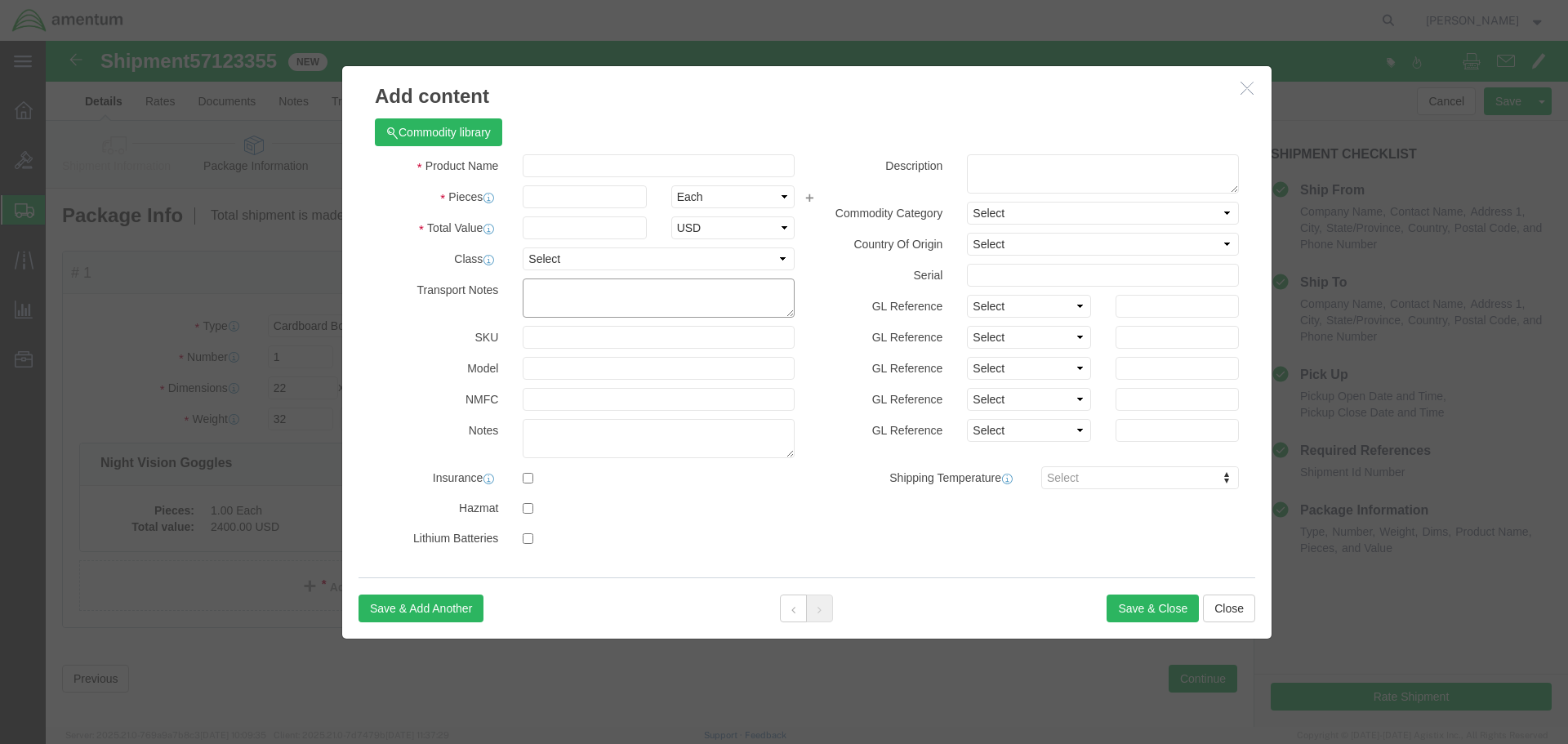
type input "245084-044T"
type input "EYELANE SYS RES TEST SET"
type input "1"
type input "2400"
paste input "ANV-20/20"
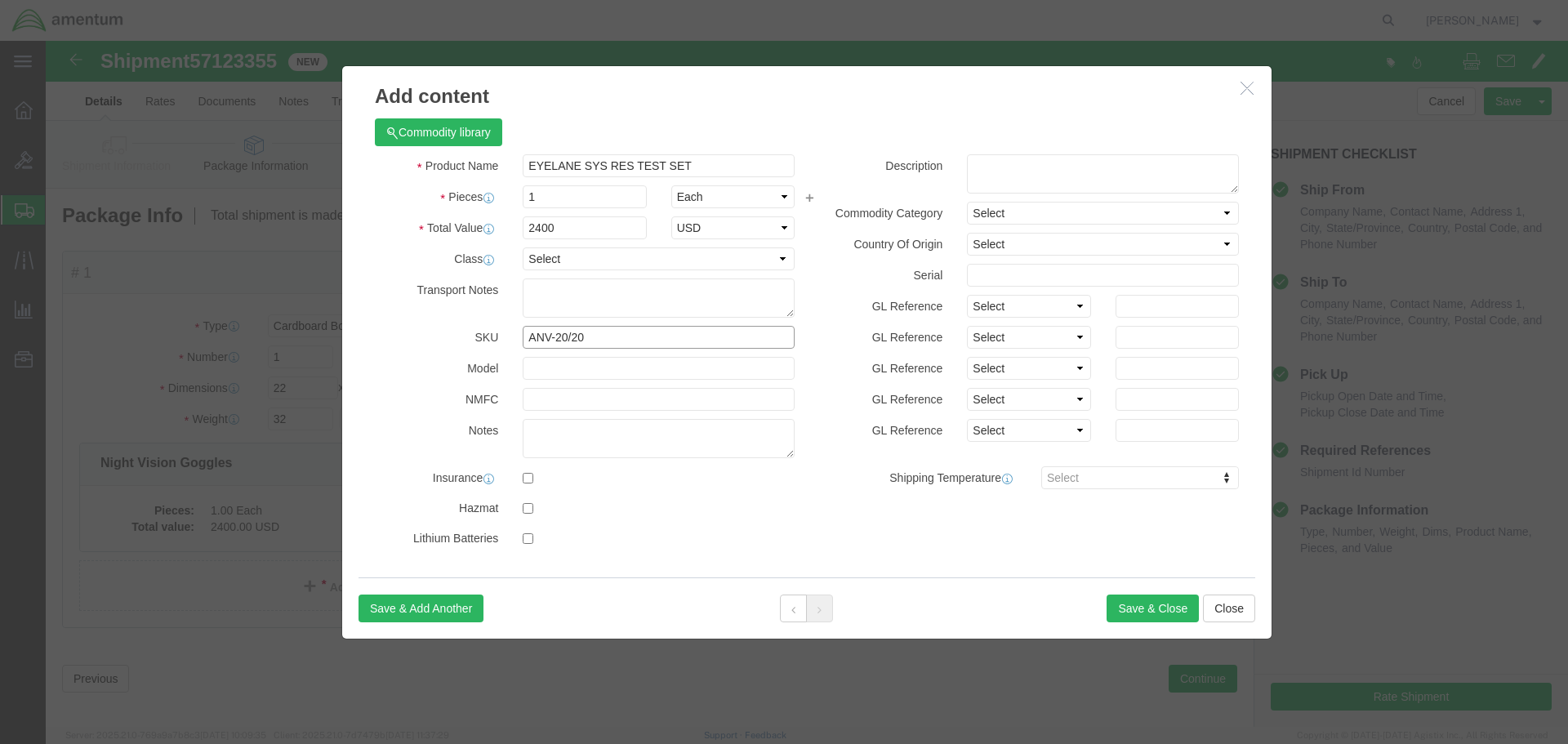
type input "ANV-20/20"
type input "1033"
click button "Save & Close"
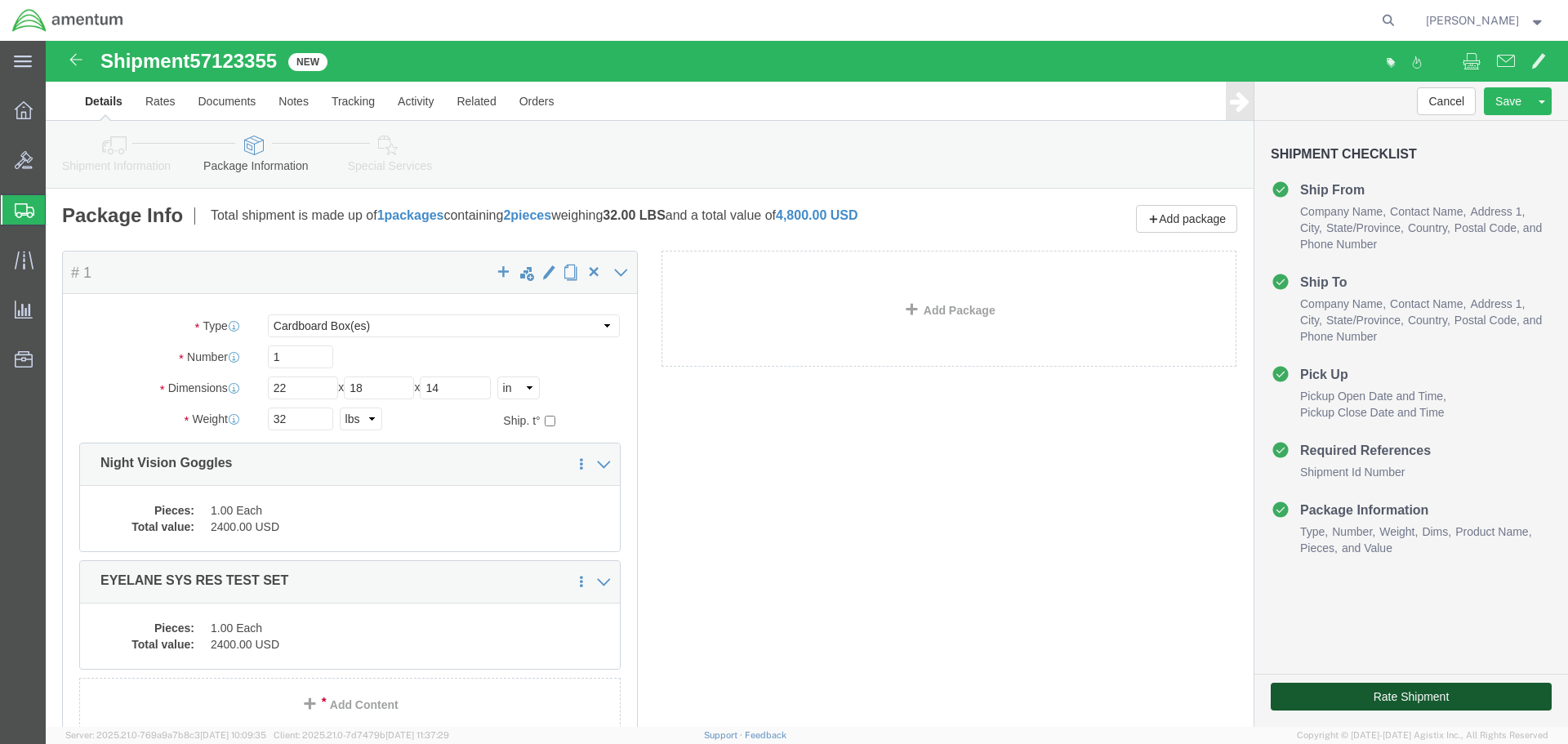
click button "Rate Shipment"
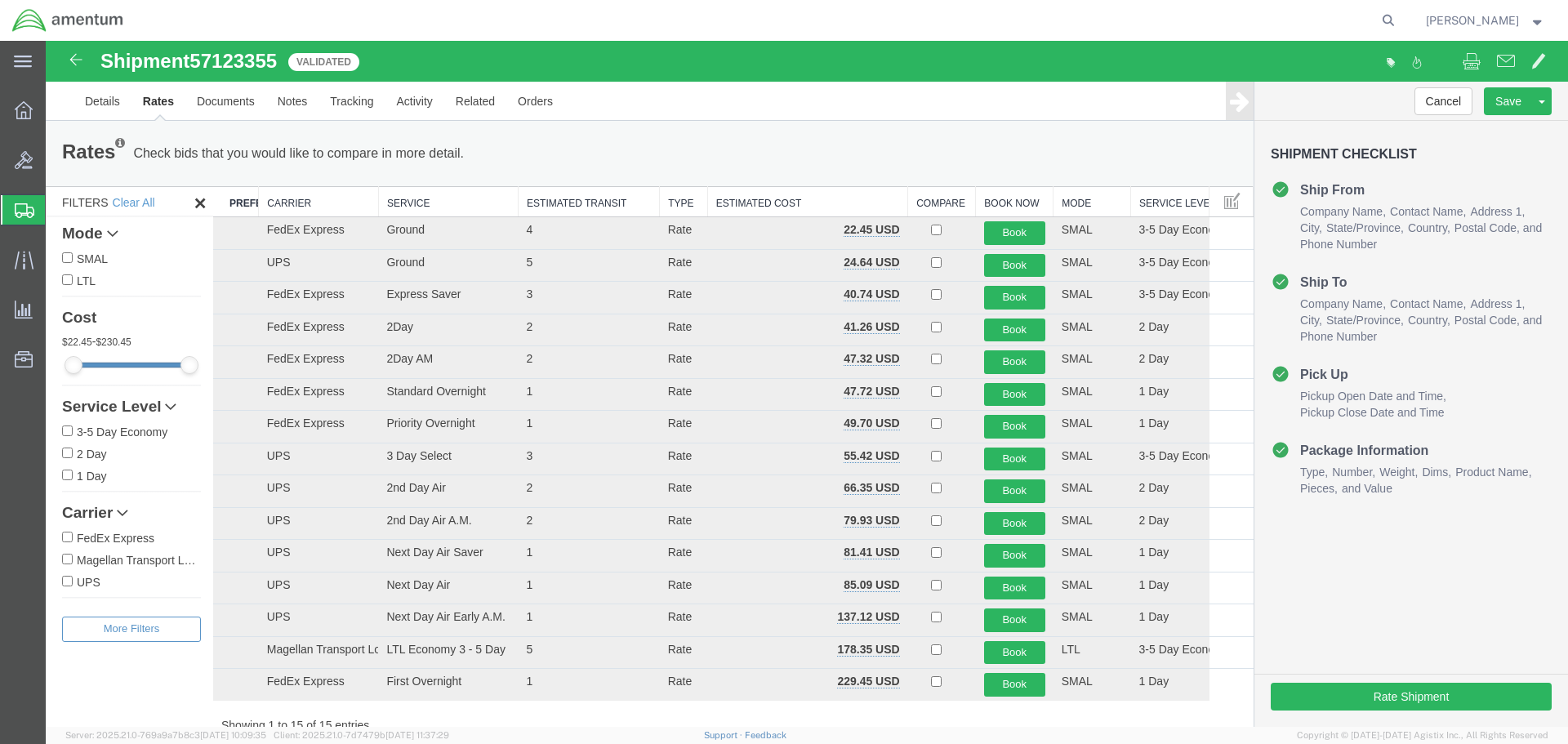
click at [118, 546] on label "FedEx Express" at bounding box center [131, 536] width 139 height 18
click at [73, 542] on input "FedEx Express" at bounding box center [66, 536] width 10 height 10
checkbox input "true"
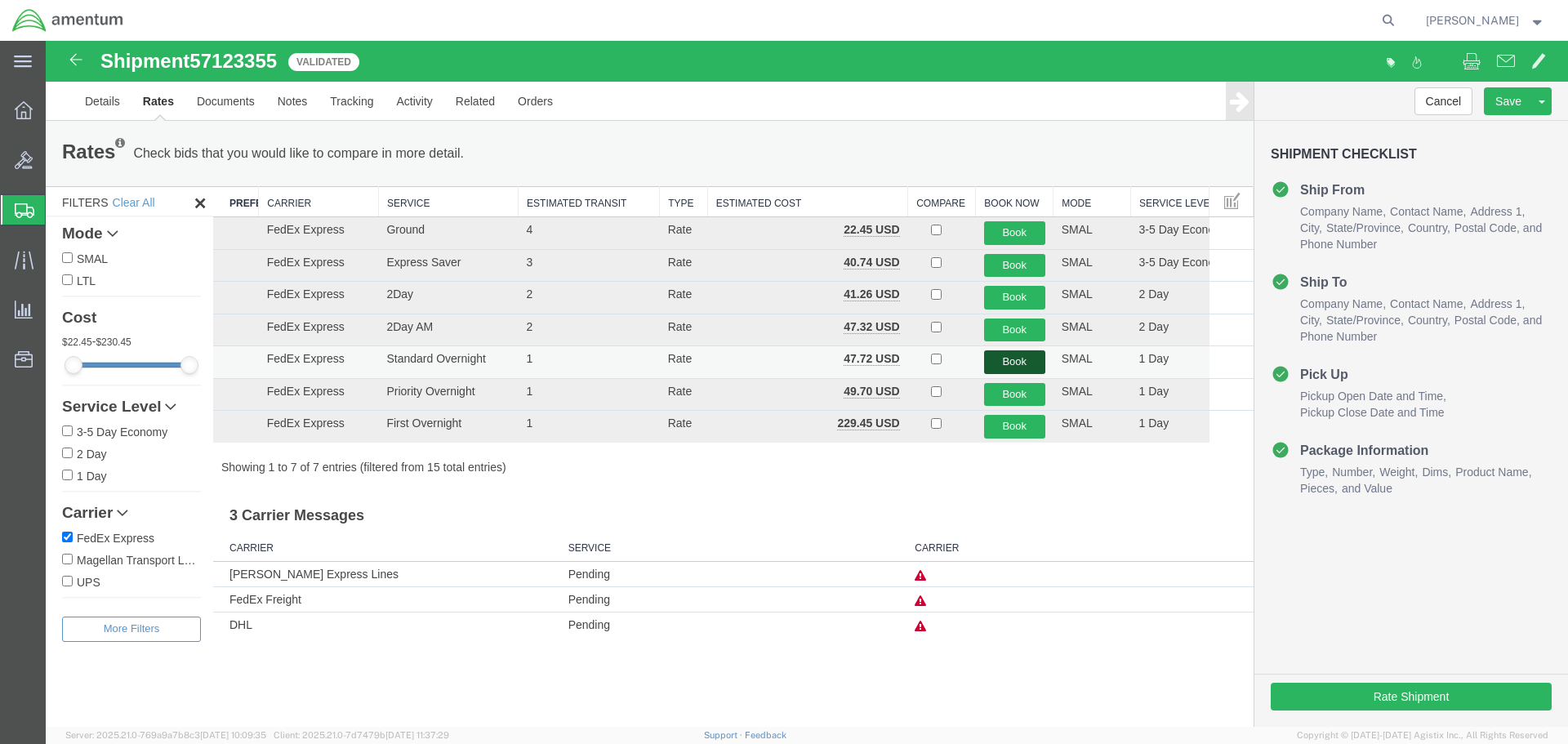
click at [1014, 364] on button "Book" at bounding box center [1014, 361] width 61 height 23
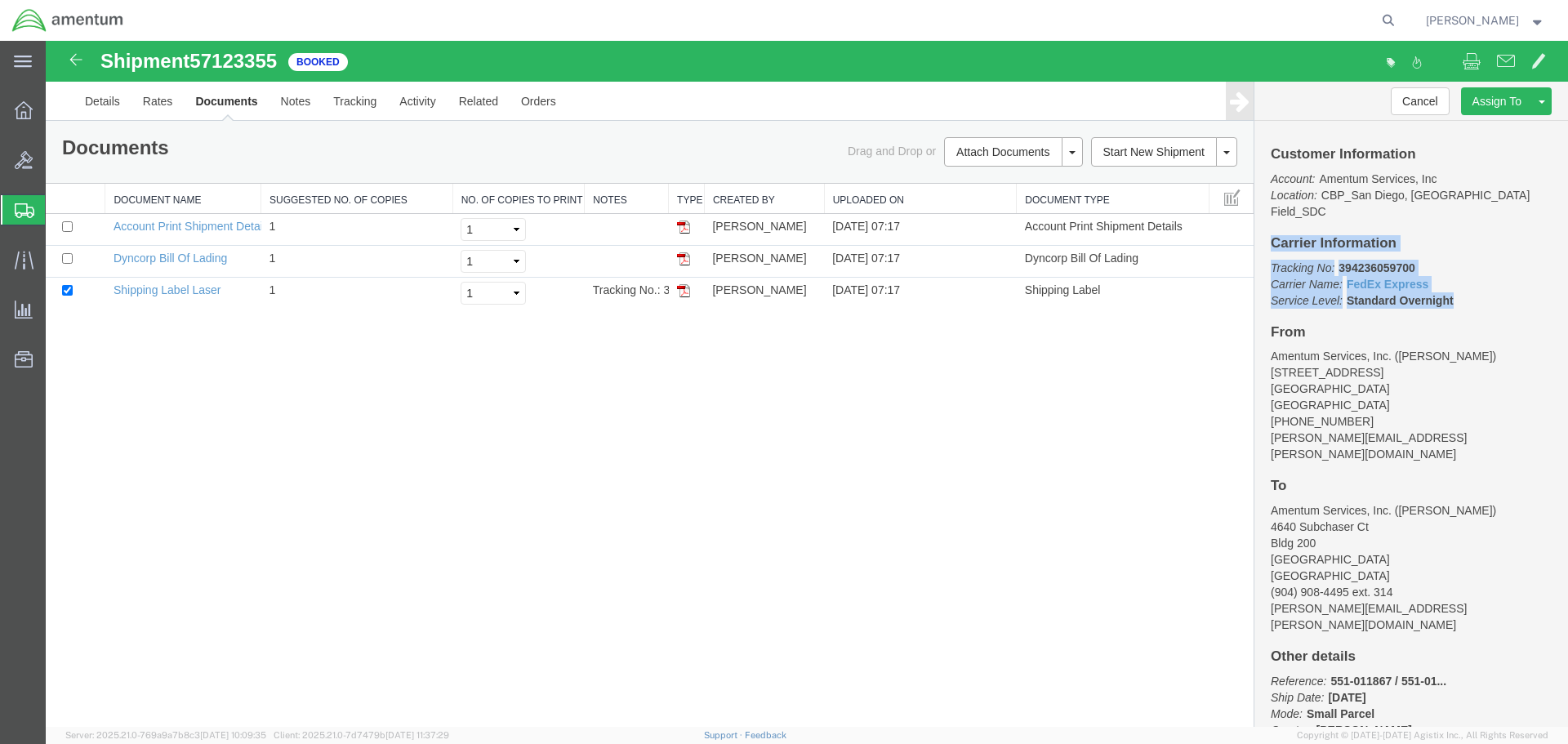
drag, startPoint x: 1467, startPoint y: 284, endPoint x: 1256, endPoint y: 226, distance: 218.8
click at [1256, 226] on div "Customer Information Account: Amentum Services, Inc Location: [GEOGRAPHIC_DATA]…" at bounding box center [1411, 423] width 314 height 605
copy div "Carrier Information Tracking No: 394236059700 Carrier Name: FedEx Express FedEx…"
